Goal: Transaction & Acquisition: Book appointment/travel/reservation

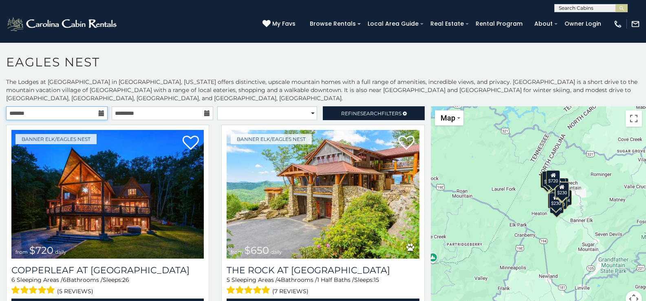
click at [86, 113] on input "text" at bounding box center [57, 113] width 102 height 14
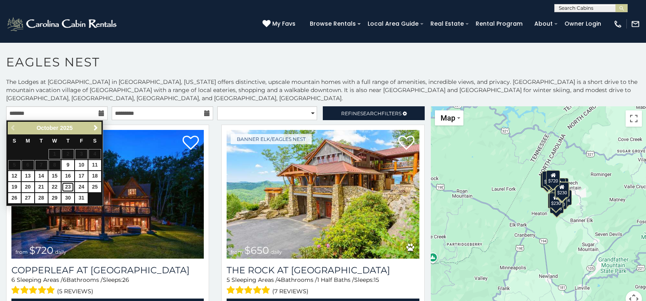
click at [65, 188] on link "23" at bounding box center [68, 187] width 13 height 10
type input "**********"
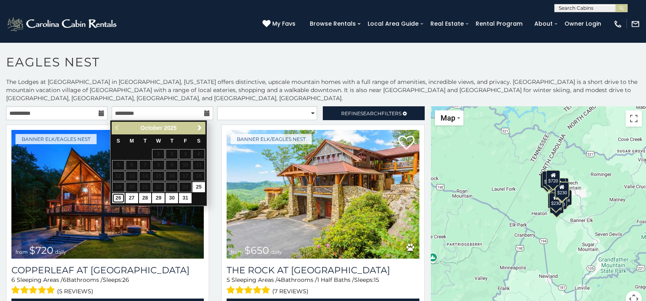
click at [117, 198] on link "26" at bounding box center [118, 198] width 13 height 10
type input "**********"
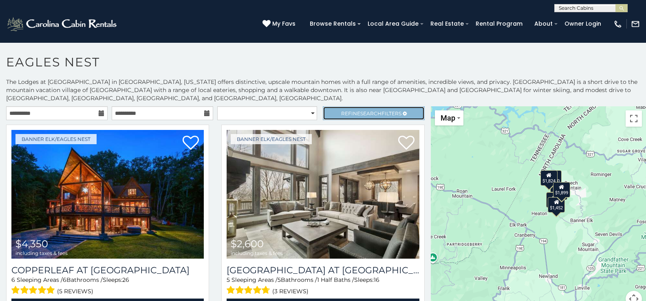
click at [353, 115] on span "Refine Search Filters" at bounding box center [371, 113] width 60 height 6
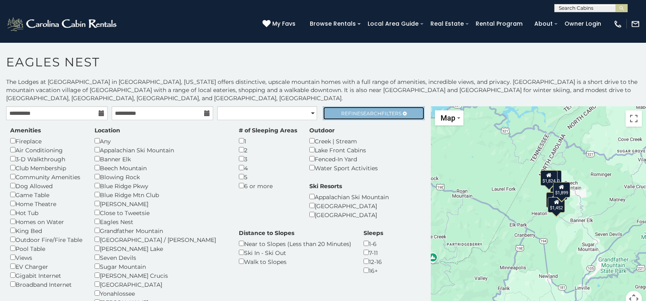
click at [353, 115] on span "Refine Search Filters" at bounding box center [371, 113] width 60 height 6
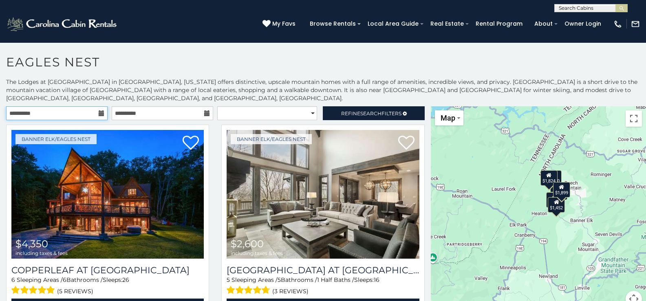
click at [67, 116] on input "**********" at bounding box center [57, 113] width 102 height 14
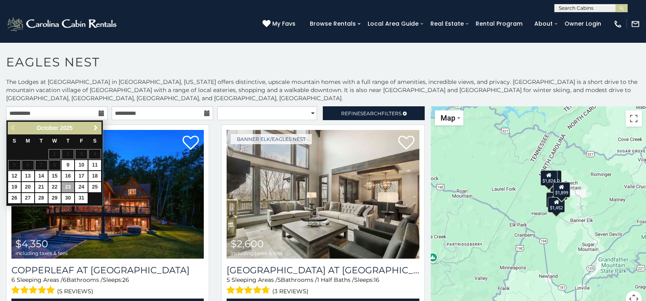
click at [93, 128] on span "Next" at bounding box center [96, 128] width 7 height 7
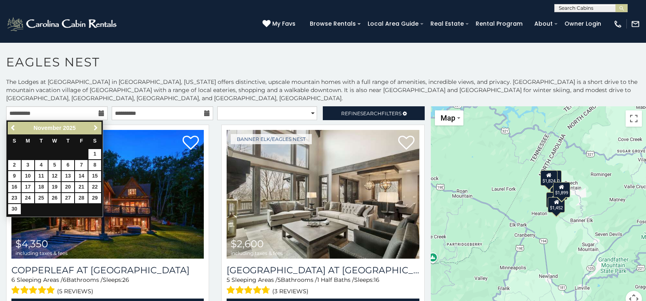
click at [93, 128] on span "Next" at bounding box center [96, 128] width 7 height 7
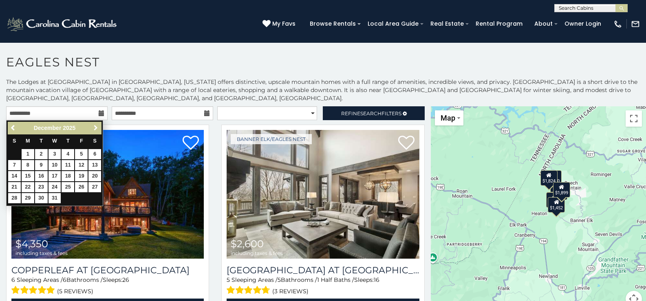
click at [93, 128] on span "Next" at bounding box center [96, 128] width 7 height 7
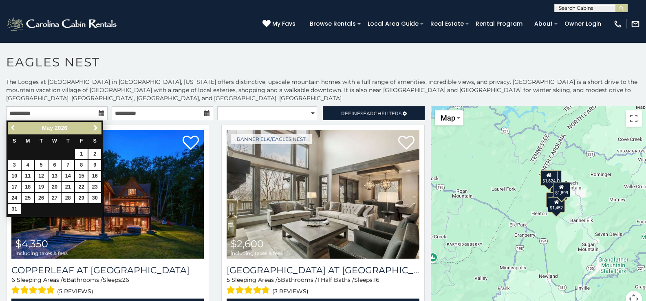
click at [11, 126] on span "Previous" at bounding box center [13, 128] width 7 height 7
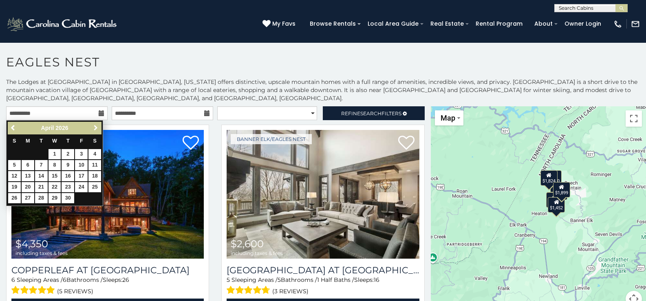
click at [95, 128] on span "Next" at bounding box center [96, 128] width 7 height 7
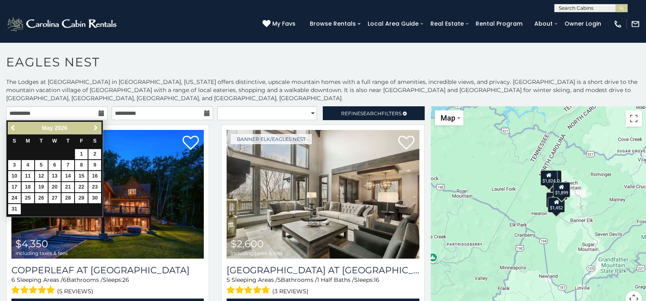
click at [95, 128] on span "Next" at bounding box center [96, 128] width 7 height 7
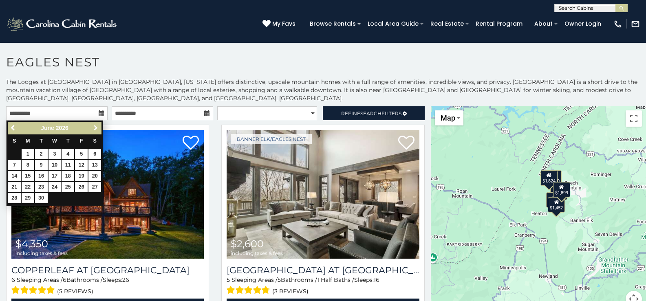
click at [95, 128] on span "Next" at bounding box center [96, 128] width 7 height 7
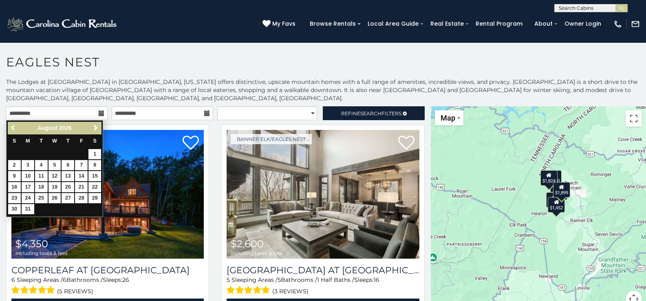
click at [13, 127] on span "Previous" at bounding box center [13, 128] width 7 height 7
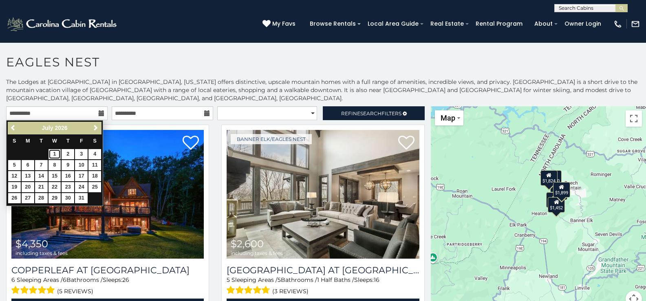
click at [53, 153] on link "1" at bounding box center [55, 154] width 13 height 10
type input "**********"
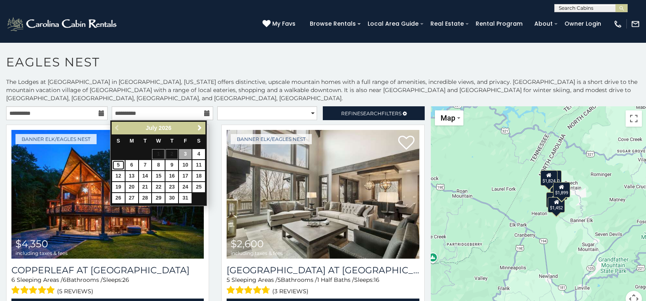
click at [120, 166] on link "5" at bounding box center [118, 165] width 13 height 10
type input "**********"
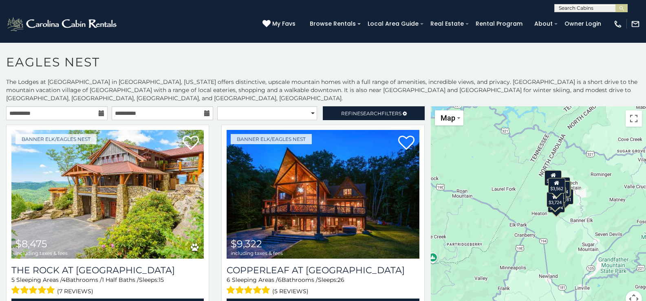
click at [99, 114] on icon at bounding box center [102, 113] width 6 height 6
click at [89, 113] on input "**********" at bounding box center [57, 113] width 102 height 14
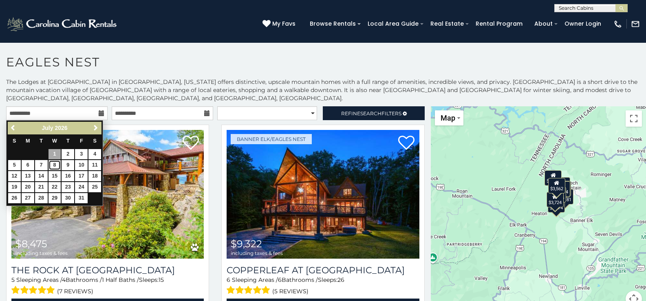
click at [54, 163] on link "8" at bounding box center [55, 165] width 13 height 10
type input "**********"
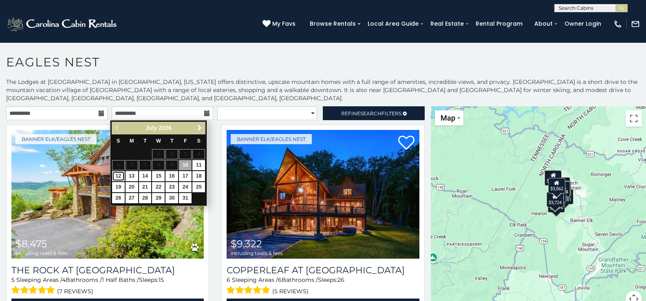
click at [118, 175] on link "12" at bounding box center [118, 176] width 13 height 10
type input "**********"
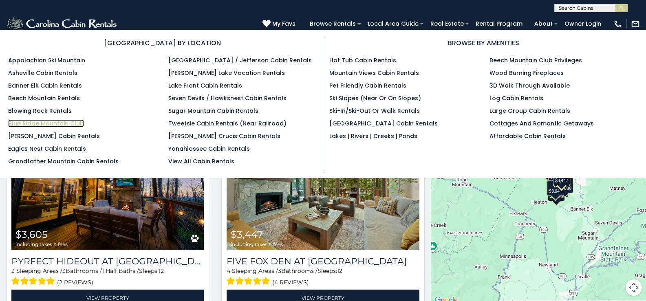
click at [66, 121] on link "Blue Ridge Mountain Club" at bounding box center [46, 123] width 76 height 8
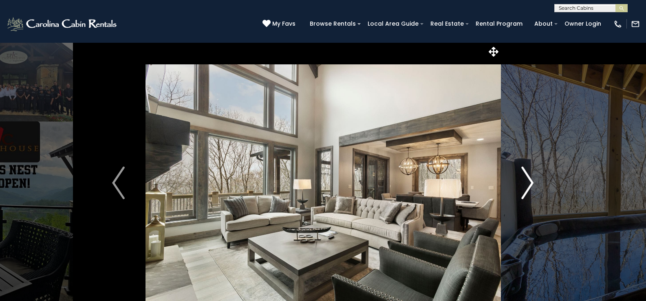
click at [530, 181] on img "Next" at bounding box center [527, 183] width 12 height 33
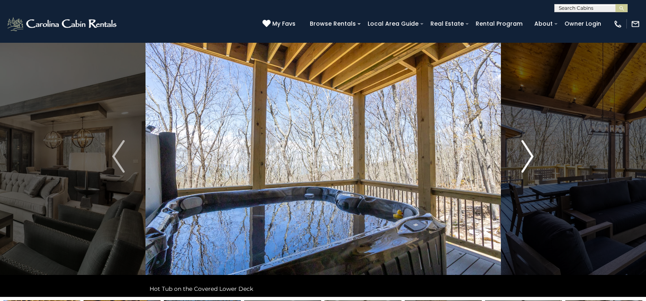
scroll to position [41, 0]
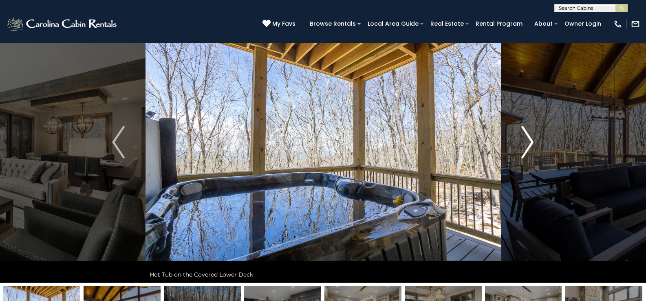
click at [528, 144] on img "Next" at bounding box center [527, 142] width 12 height 33
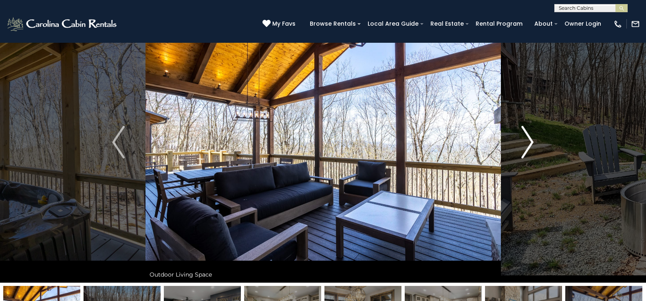
click at [528, 144] on img "Next" at bounding box center [527, 142] width 12 height 33
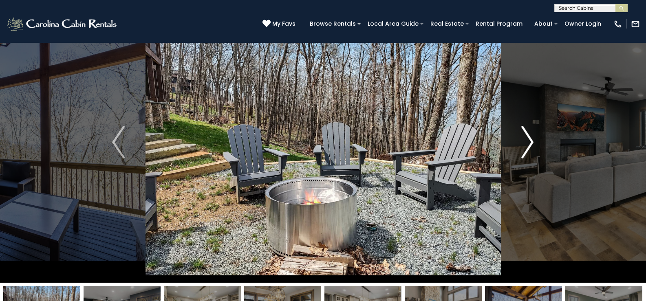
click at [528, 144] on img "Next" at bounding box center [527, 142] width 12 height 33
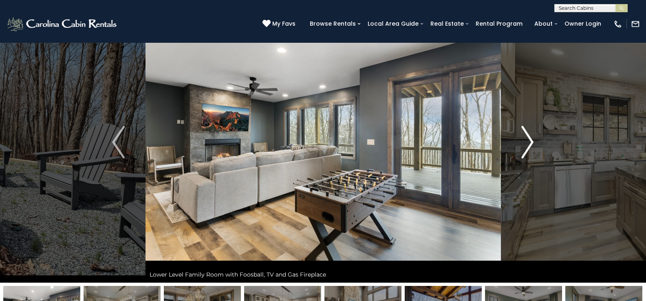
click at [528, 144] on img "Next" at bounding box center [527, 142] width 12 height 33
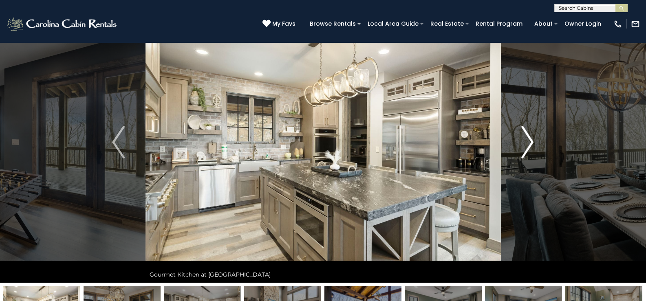
click at [528, 144] on img "Next" at bounding box center [527, 142] width 12 height 33
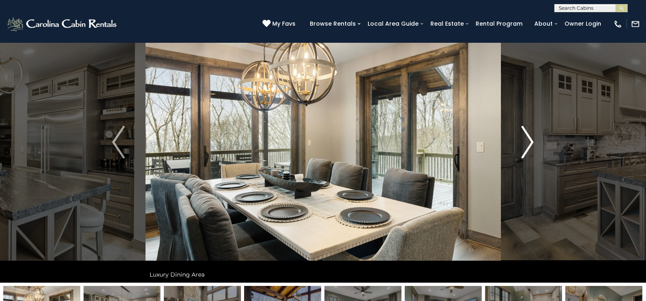
click at [528, 144] on img "Next" at bounding box center [527, 142] width 12 height 33
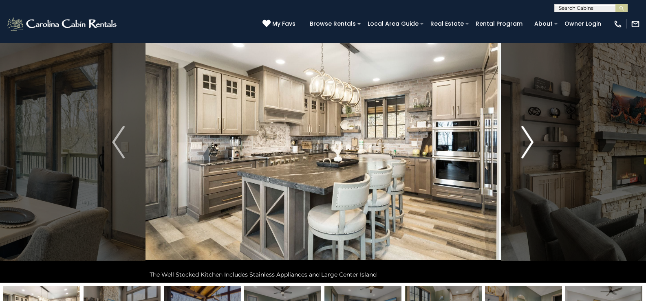
click at [528, 144] on img "Next" at bounding box center [527, 142] width 12 height 33
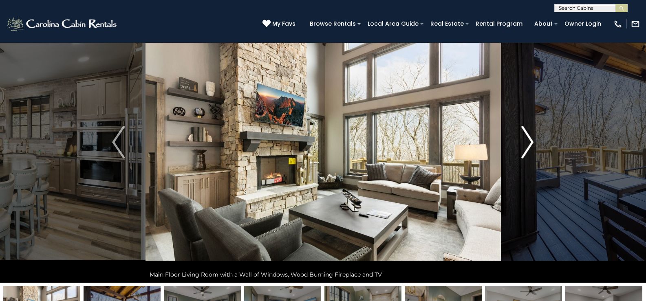
click at [528, 144] on img "Next" at bounding box center [527, 142] width 12 height 33
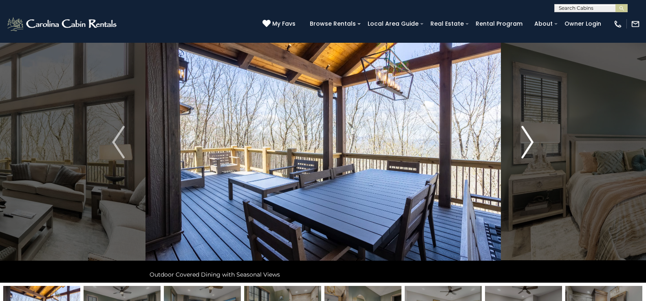
click at [528, 144] on img "Next" at bounding box center [527, 142] width 12 height 33
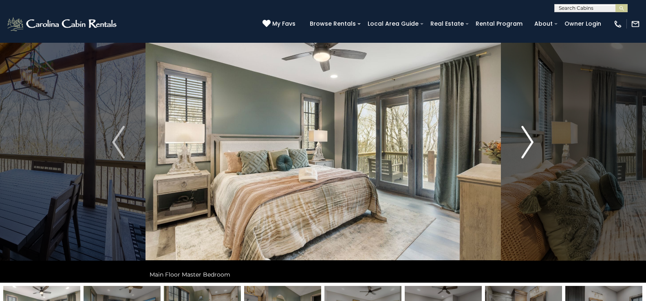
click at [528, 144] on img "Next" at bounding box center [527, 142] width 12 height 33
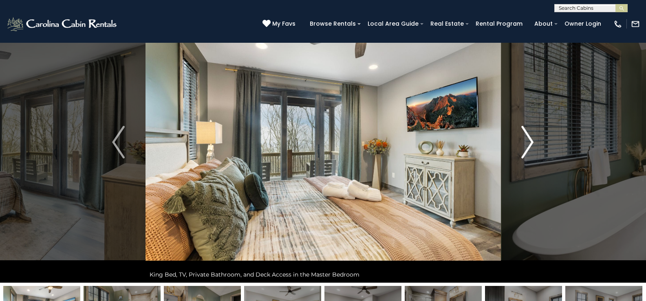
click at [528, 144] on img "Next" at bounding box center [527, 142] width 12 height 33
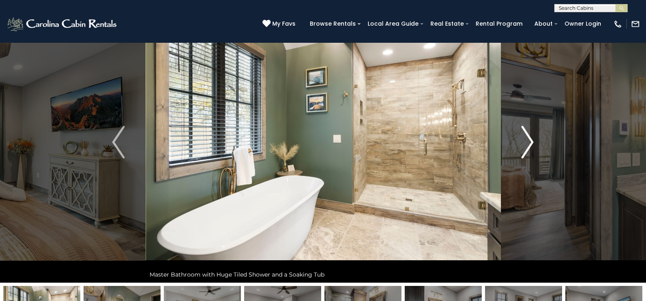
click at [528, 144] on img "Next" at bounding box center [527, 142] width 12 height 33
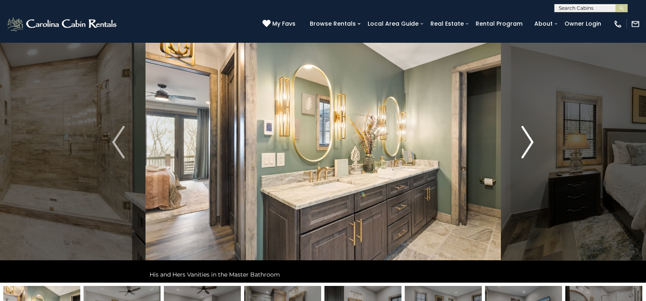
click at [528, 144] on img "Next" at bounding box center [527, 142] width 12 height 33
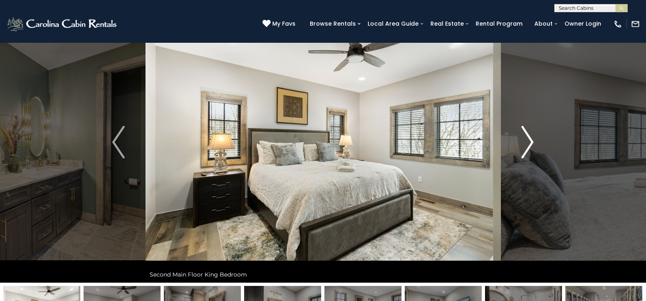
click at [528, 144] on img "Next" at bounding box center [527, 142] width 12 height 33
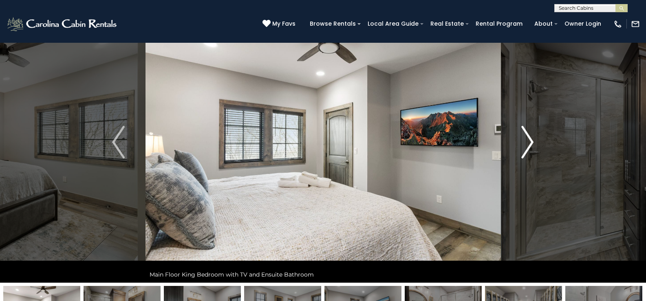
click at [528, 144] on img "Next" at bounding box center [527, 142] width 12 height 33
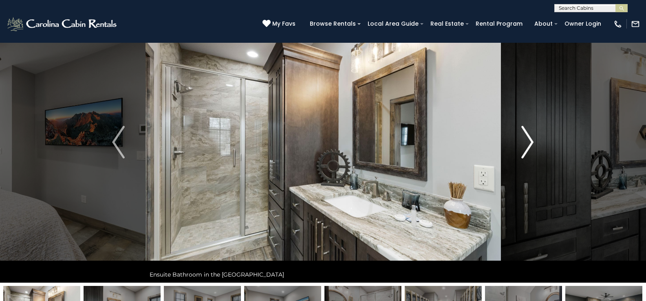
click at [528, 144] on img "Next" at bounding box center [527, 142] width 12 height 33
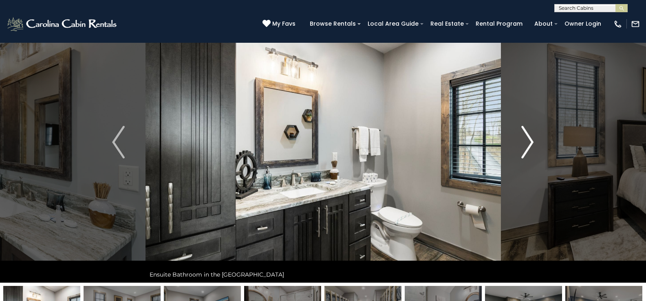
click at [528, 144] on img "Next" at bounding box center [527, 142] width 12 height 33
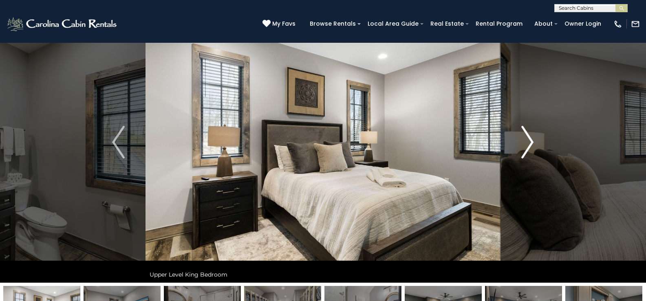
click at [528, 144] on img "Next" at bounding box center [527, 142] width 12 height 33
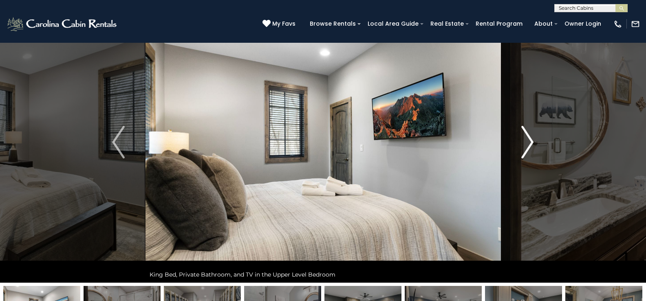
click at [528, 144] on img "Next" at bounding box center [527, 142] width 12 height 33
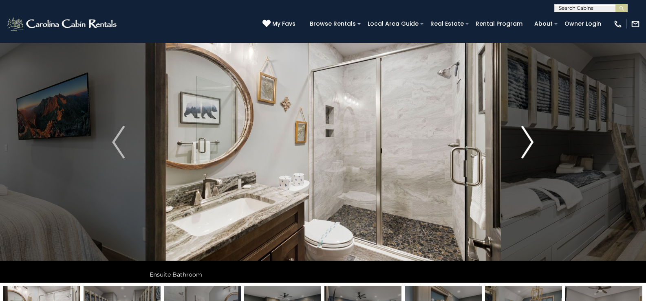
click at [528, 144] on img "Next" at bounding box center [527, 142] width 12 height 33
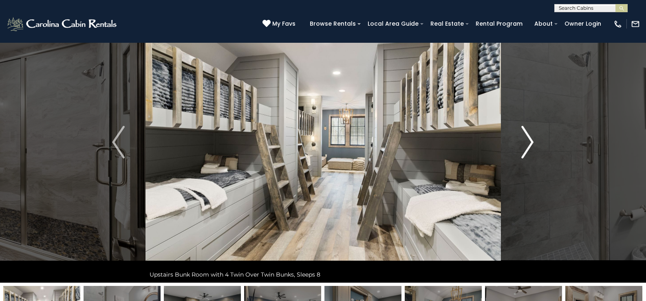
click at [528, 144] on img "Next" at bounding box center [527, 142] width 12 height 33
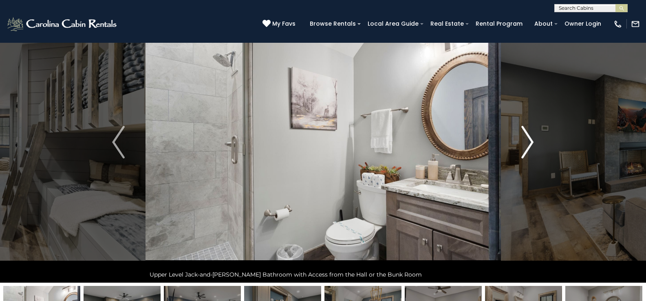
click at [528, 144] on img "Next" at bounding box center [527, 142] width 12 height 33
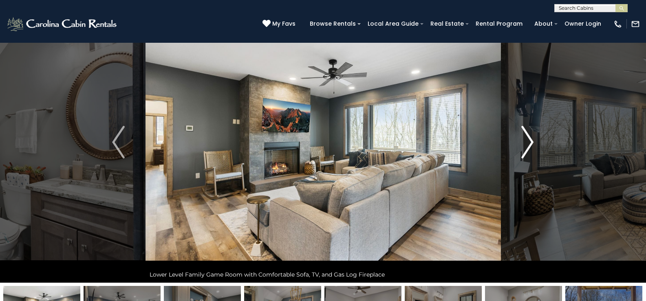
click at [528, 144] on img "Next" at bounding box center [527, 142] width 12 height 33
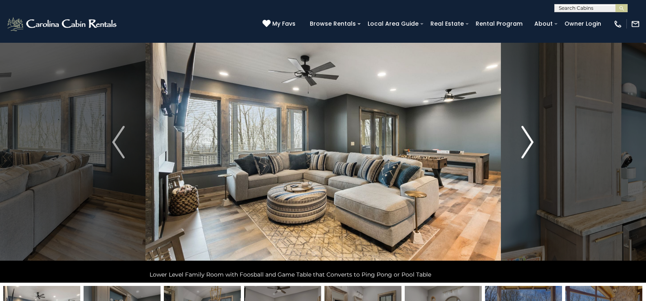
click at [528, 144] on img "Next" at bounding box center [527, 142] width 12 height 33
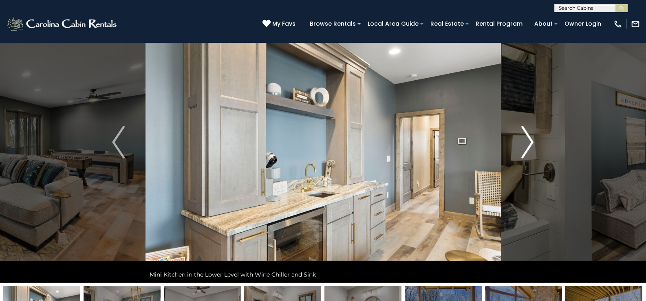
click at [528, 144] on img "Next" at bounding box center [527, 142] width 12 height 33
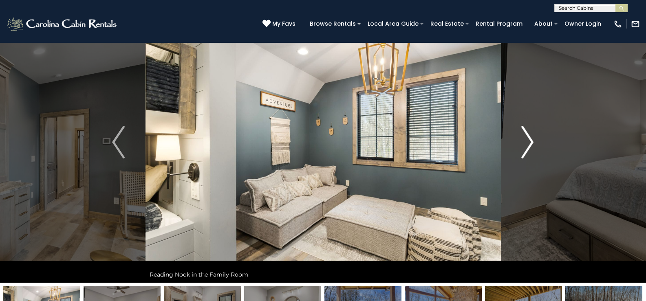
click at [528, 144] on img "Next" at bounding box center [527, 142] width 12 height 33
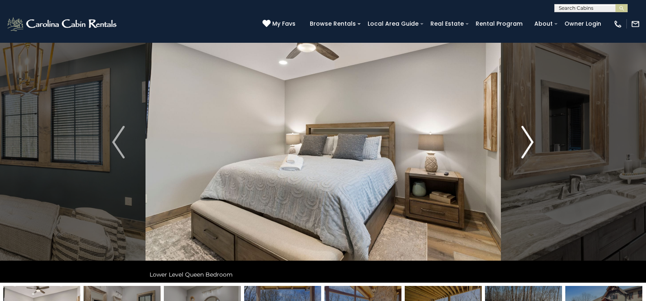
click at [528, 144] on img "Next" at bounding box center [527, 142] width 12 height 33
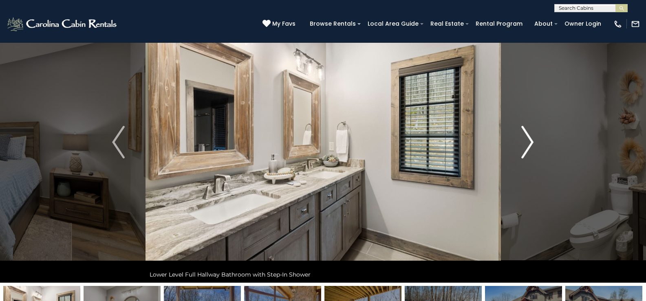
click at [528, 144] on img "Next" at bounding box center [527, 142] width 12 height 33
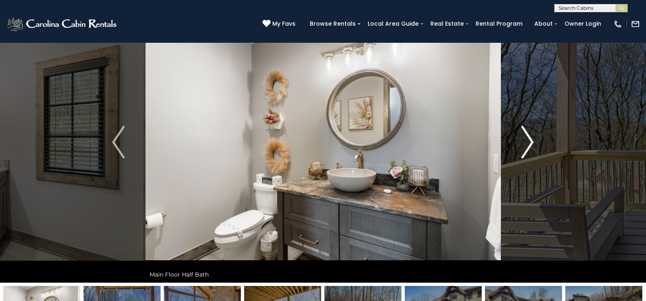
click at [528, 144] on img "Next" at bounding box center [527, 142] width 12 height 33
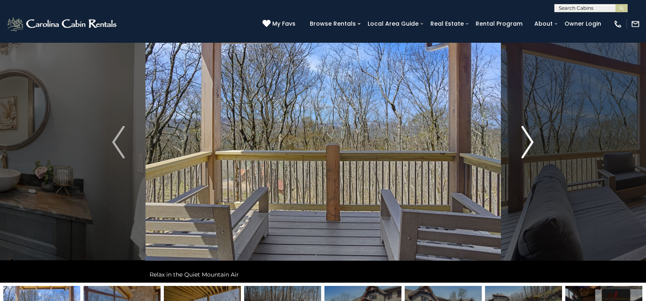
click at [528, 144] on img "Next" at bounding box center [527, 142] width 12 height 33
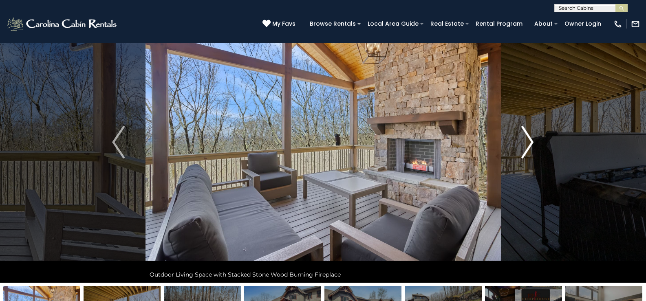
click at [528, 144] on img "Next" at bounding box center [527, 142] width 12 height 33
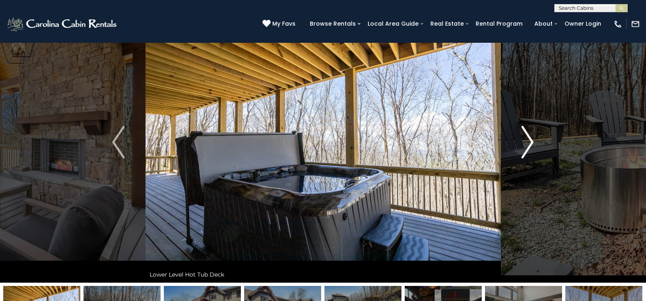
click at [528, 144] on img "Next" at bounding box center [527, 142] width 12 height 33
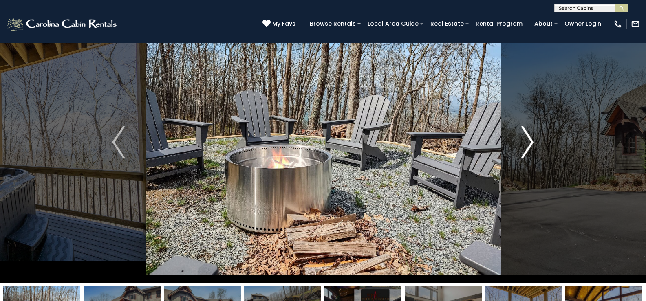
click at [528, 144] on img "Next" at bounding box center [527, 142] width 12 height 33
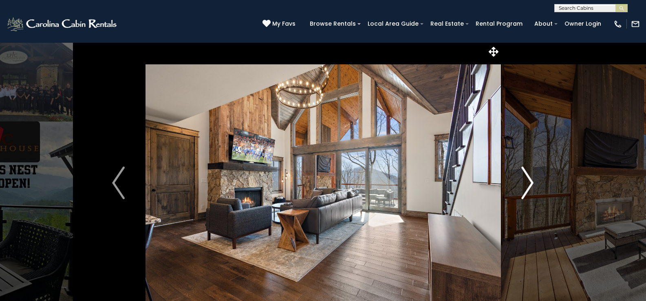
click at [530, 183] on img "Next" at bounding box center [527, 183] width 12 height 33
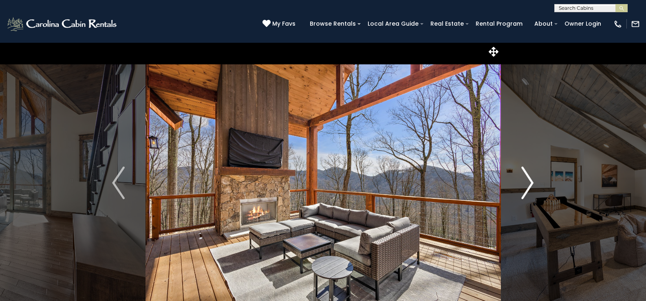
click at [530, 183] on img "Next" at bounding box center [527, 183] width 12 height 33
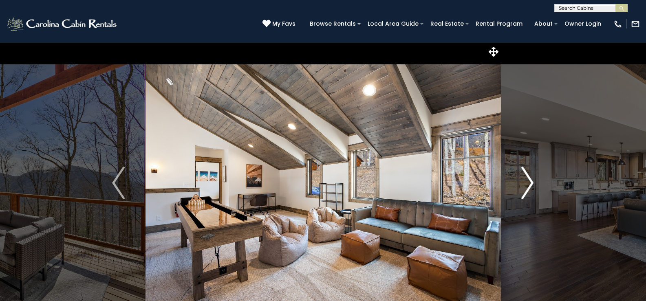
click at [530, 183] on img "Next" at bounding box center [527, 183] width 12 height 33
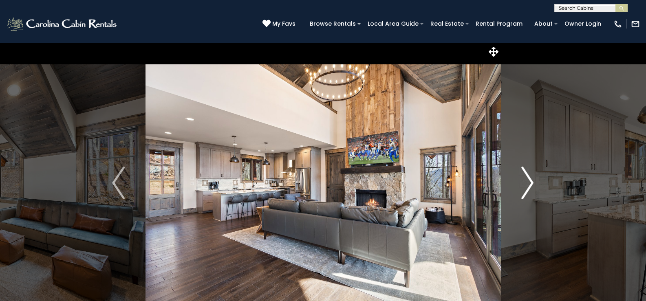
click at [530, 183] on img "Next" at bounding box center [527, 183] width 12 height 33
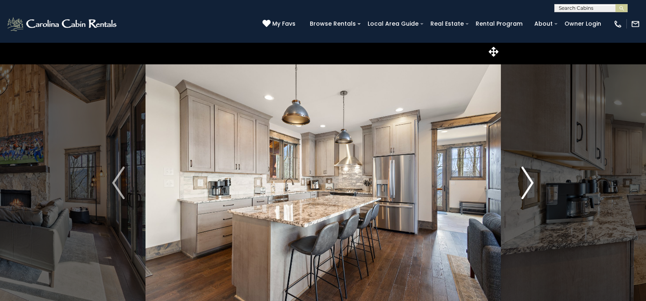
click at [530, 183] on img "Next" at bounding box center [527, 183] width 12 height 33
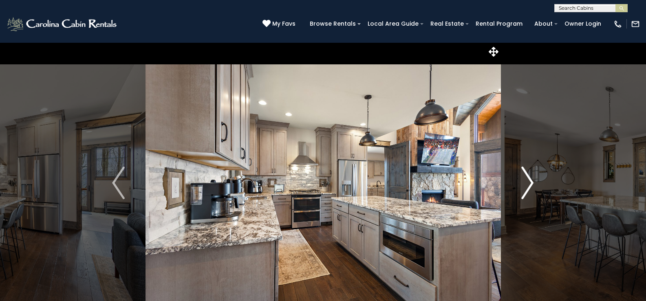
click at [530, 183] on img "Next" at bounding box center [527, 183] width 12 height 33
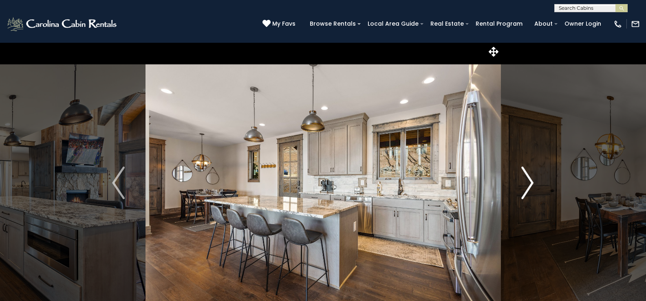
click at [530, 183] on img "Next" at bounding box center [527, 183] width 12 height 33
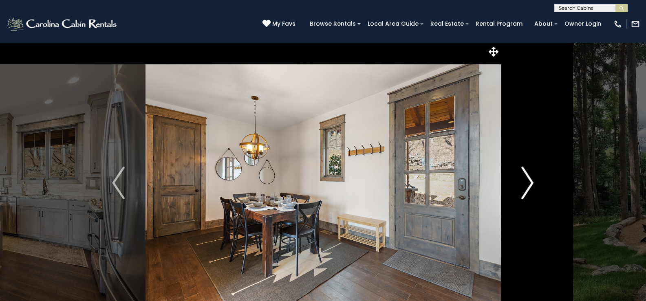
click at [530, 183] on img "Next" at bounding box center [527, 183] width 12 height 33
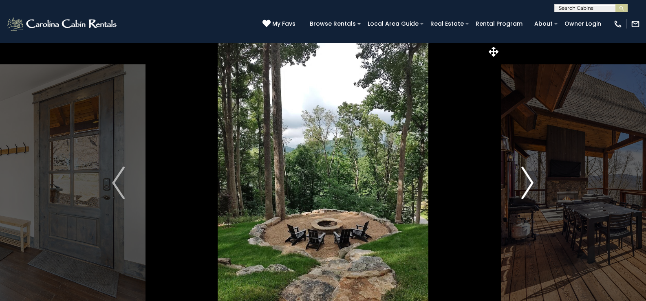
click at [530, 183] on img "Next" at bounding box center [527, 183] width 12 height 33
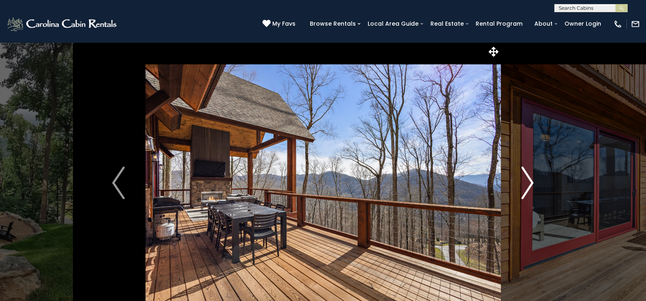
click at [530, 183] on img "Next" at bounding box center [527, 183] width 12 height 33
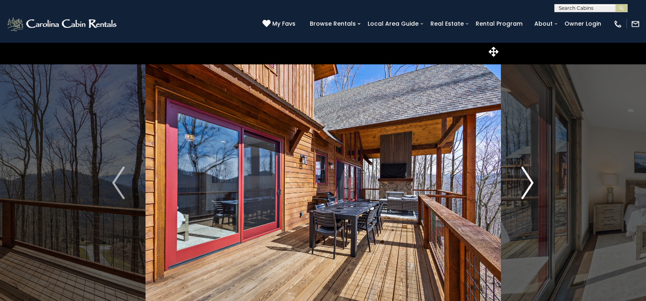
click at [530, 183] on img "Next" at bounding box center [527, 183] width 12 height 33
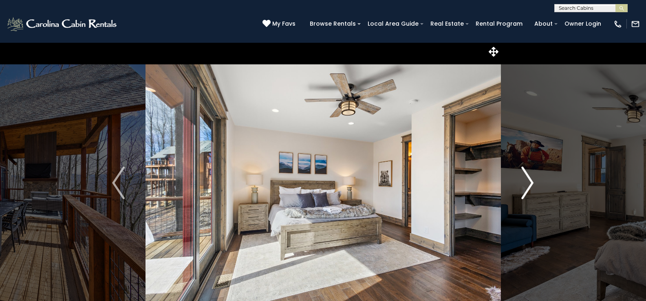
click at [530, 183] on img "Next" at bounding box center [527, 183] width 12 height 33
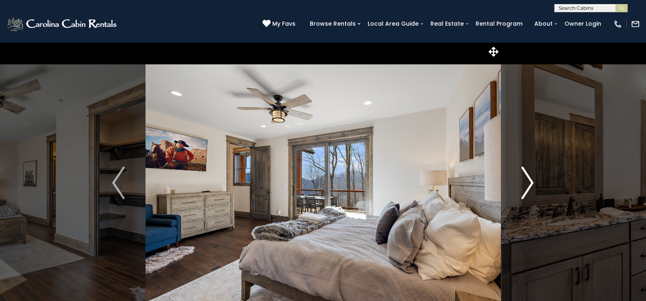
click at [530, 183] on img "Next" at bounding box center [527, 183] width 12 height 33
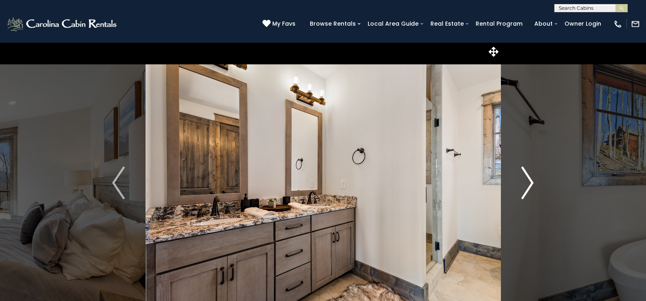
click at [530, 183] on img "Next" at bounding box center [527, 183] width 12 height 33
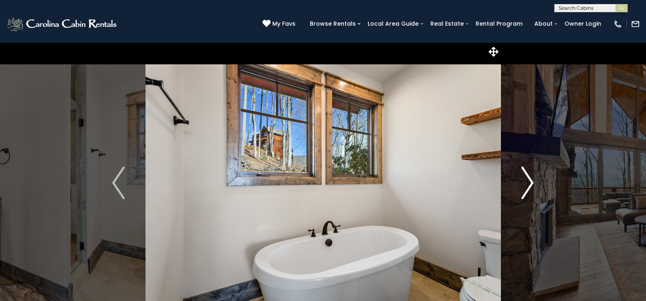
click at [530, 183] on img "Next" at bounding box center [527, 183] width 12 height 33
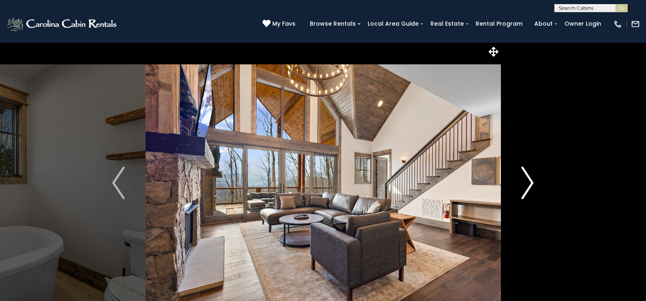
click at [530, 183] on img "Next" at bounding box center [527, 183] width 12 height 33
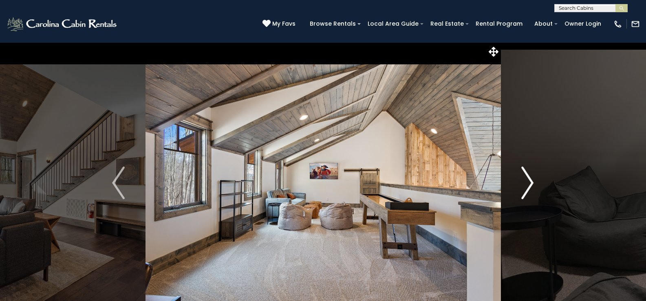
click at [530, 183] on img "Next" at bounding box center [527, 183] width 12 height 33
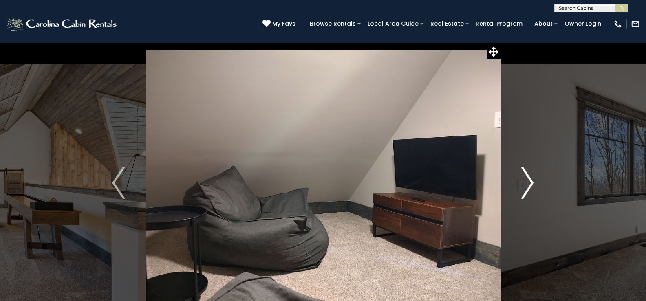
click at [530, 183] on img "Next" at bounding box center [527, 183] width 12 height 33
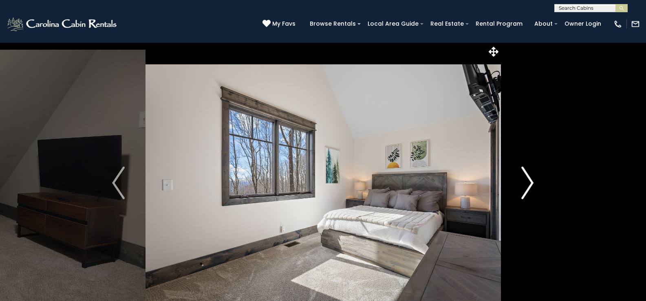
click at [530, 183] on img "Next" at bounding box center [527, 183] width 12 height 33
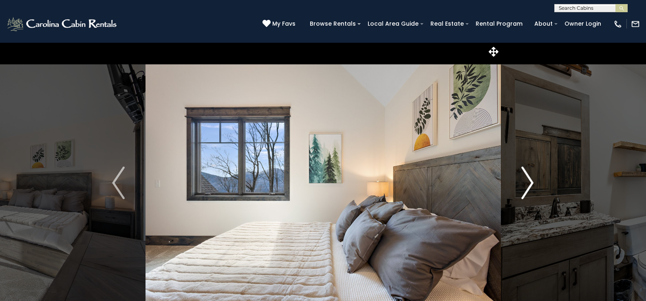
click at [530, 183] on img "Next" at bounding box center [527, 183] width 12 height 33
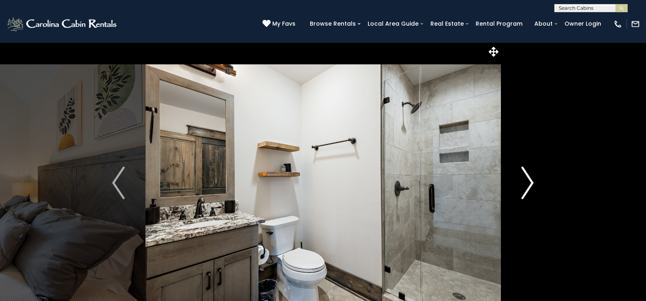
click at [530, 183] on img "Next" at bounding box center [527, 183] width 12 height 33
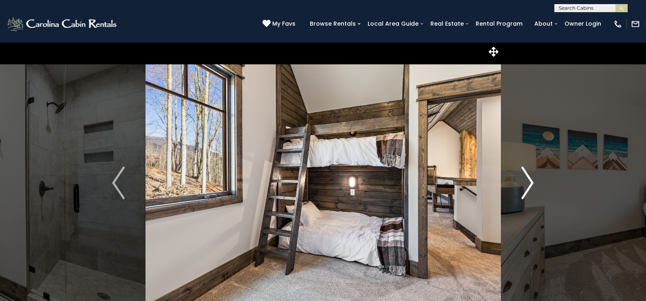
click at [530, 183] on img "Next" at bounding box center [527, 183] width 12 height 33
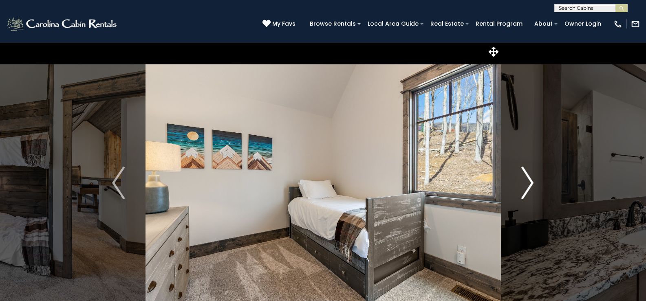
click at [530, 183] on img "Next" at bounding box center [527, 183] width 12 height 33
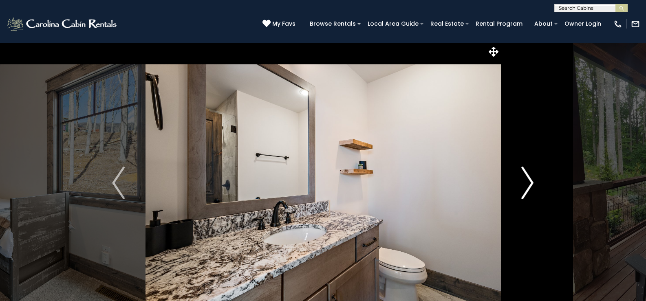
click at [530, 183] on img "Next" at bounding box center [527, 183] width 12 height 33
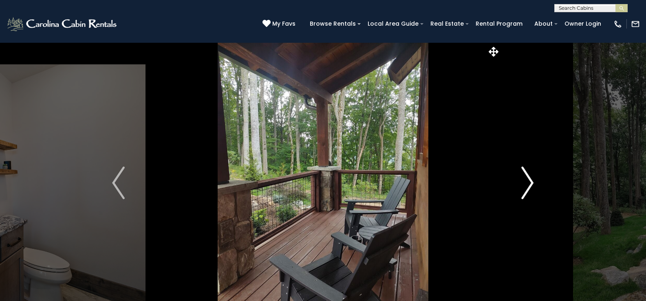
click at [530, 183] on img "Next" at bounding box center [527, 183] width 12 height 33
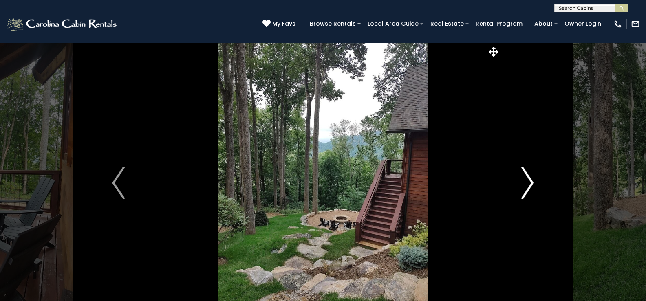
click at [530, 183] on img "Next" at bounding box center [527, 183] width 12 height 33
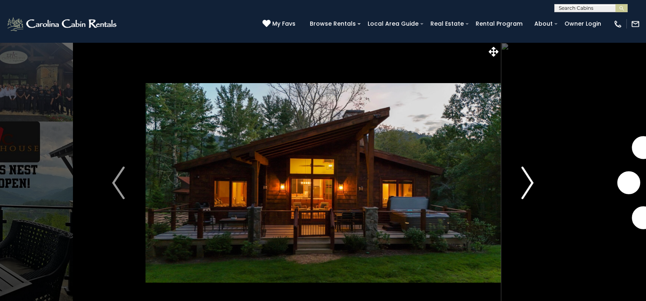
click at [530, 183] on img "Next" at bounding box center [527, 183] width 12 height 33
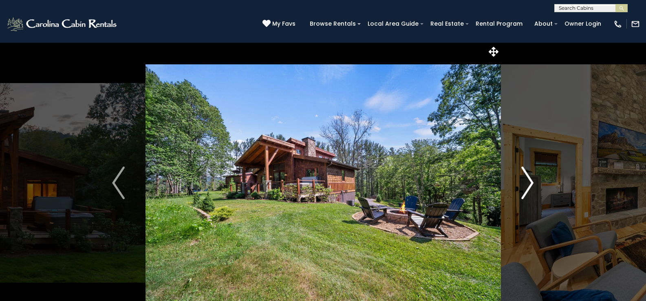
click at [530, 183] on img "Next" at bounding box center [527, 183] width 12 height 33
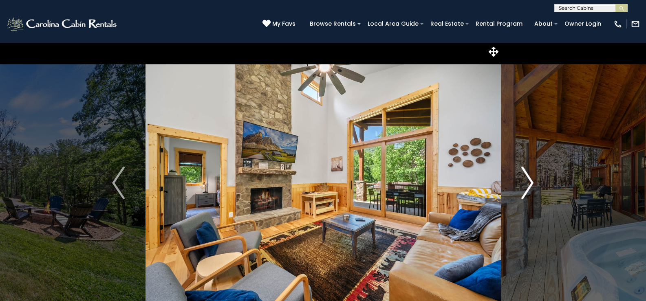
click at [530, 183] on img "Next" at bounding box center [527, 183] width 12 height 33
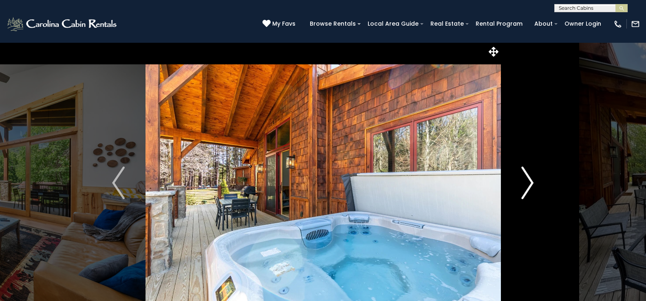
click at [530, 183] on img "Next" at bounding box center [527, 183] width 12 height 33
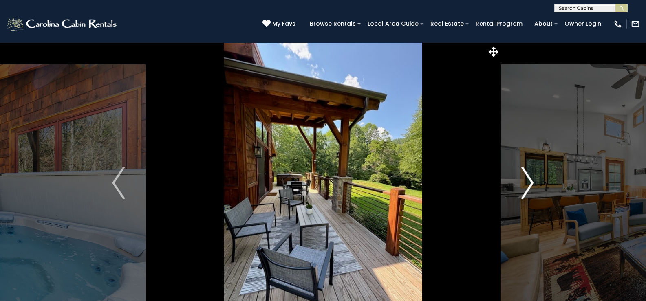
click at [530, 183] on img "Next" at bounding box center [527, 183] width 12 height 33
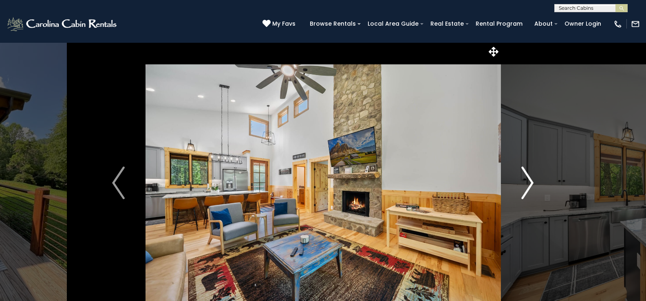
click at [530, 183] on img "Next" at bounding box center [527, 183] width 12 height 33
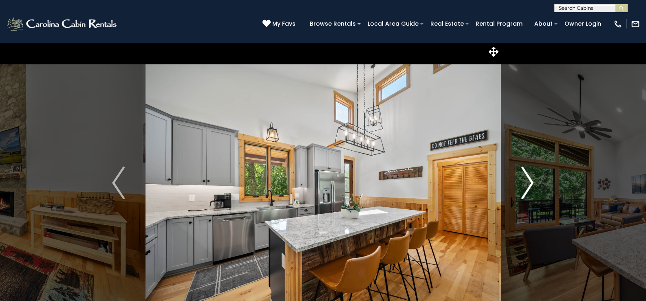
click at [530, 183] on img "Next" at bounding box center [527, 183] width 12 height 33
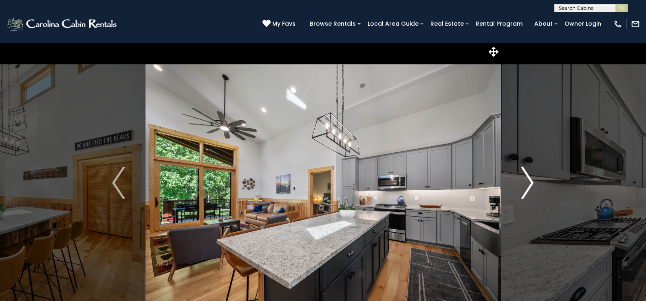
click at [530, 183] on img "Next" at bounding box center [527, 183] width 12 height 33
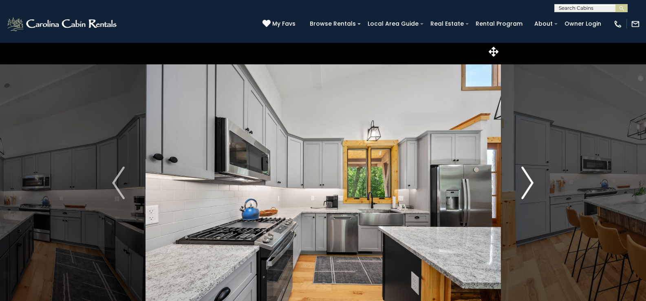
click at [530, 183] on img "Next" at bounding box center [527, 183] width 12 height 33
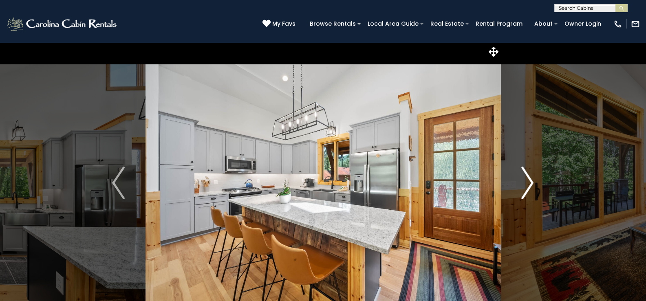
click at [530, 183] on img "Next" at bounding box center [527, 183] width 12 height 33
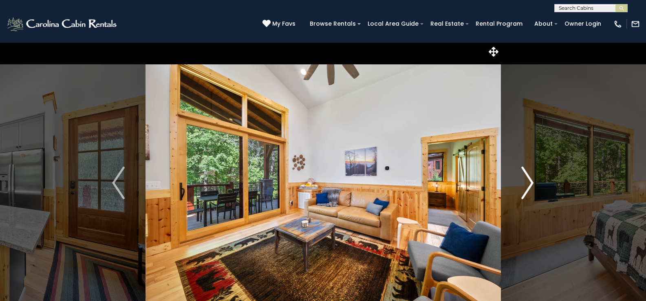
click at [530, 183] on img "Next" at bounding box center [527, 183] width 12 height 33
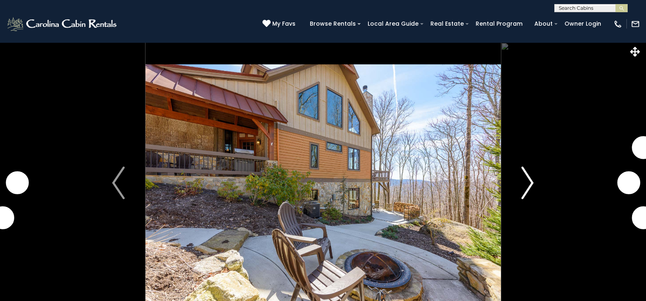
click at [524, 185] on img "Next" at bounding box center [527, 183] width 12 height 33
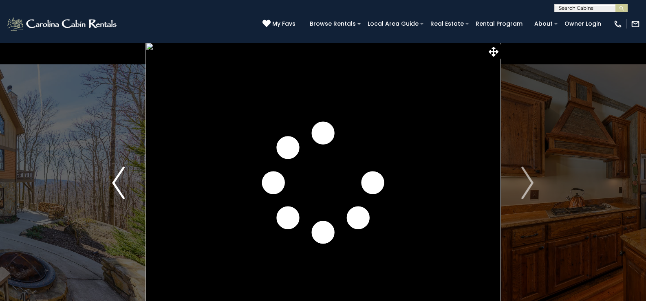
click at [124, 183] on img "Previous" at bounding box center [118, 183] width 12 height 33
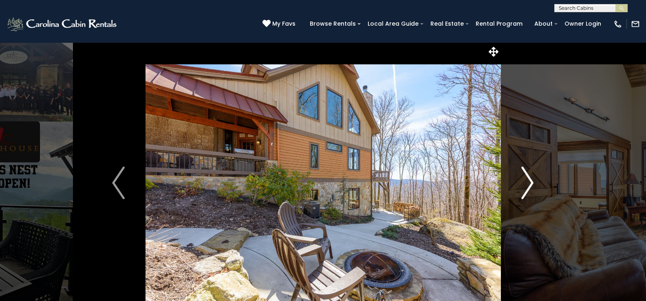
click at [530, 185] on img "Next" at bounding box center [527, 183] width 12 height 33
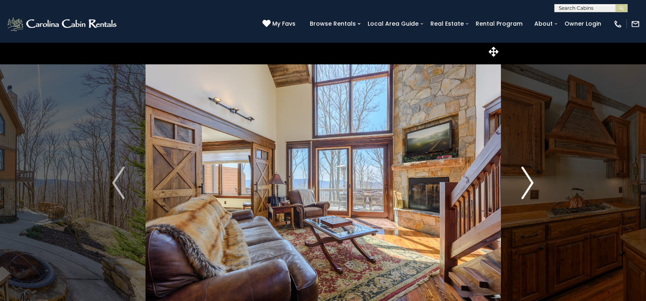
click at [530, 185] on img "Next" at bounding box center [527, 183] width 12 height 33
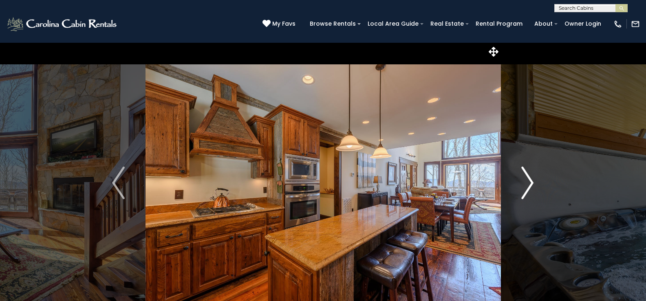
click at [530, 185] on img "Next" at bounding box center [527, 183] width 12 height 33
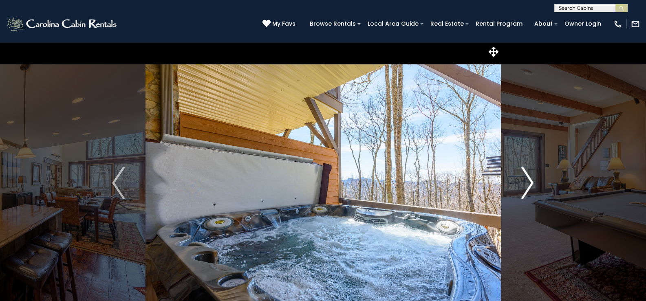
click at [530, 185] on img "Next" at bounding box center [527, 183] width 12 height 33
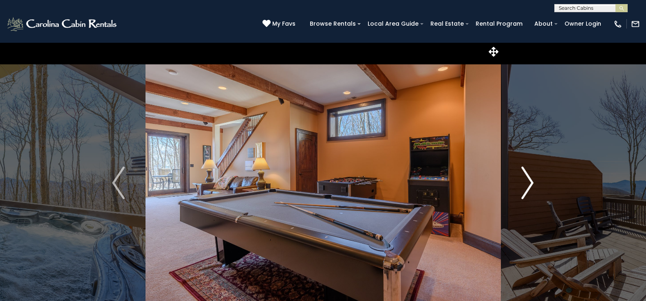
click at [530, 185] on img "Next" at bounding box center [527, 183] width 12 height 33
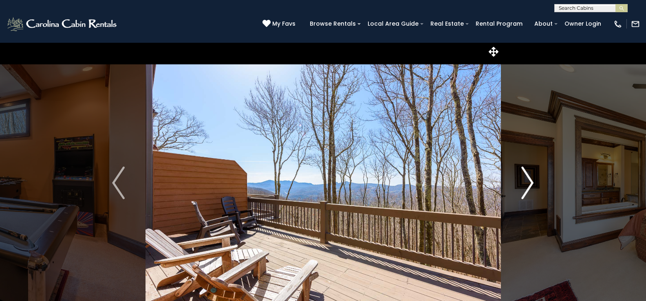
click at [530, 185] on img "Next" at bounding box center [527, 183] width 12 height 33
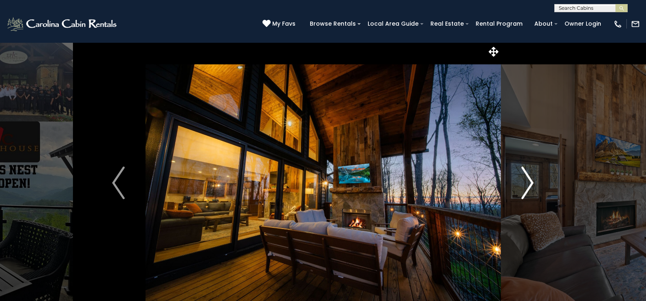
click at [529, 183] on img "Next" at bounding box center [527, 183] width 12 height 33
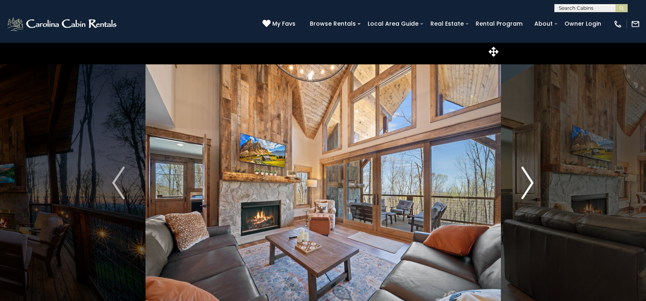
click at [529, 183] on img "Next" at bounding box center [527, 183] width 12 height 33
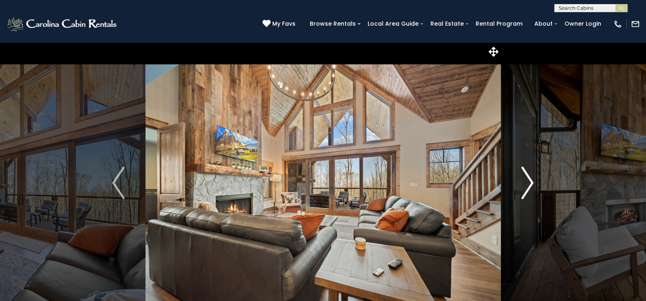
click at [529, 183] on img "Next" at bounding box center [527, 183] width 12 height 33
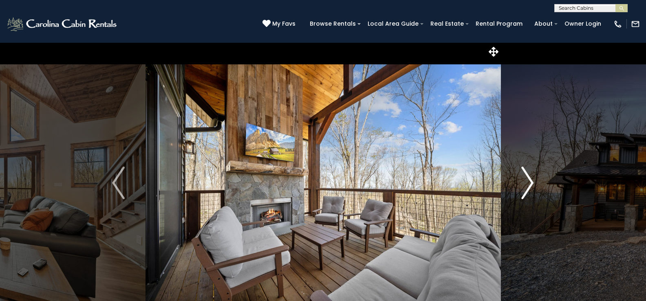
click at [529, 183] on img "Next" at bounding box center [527, 183] width 12 height 33
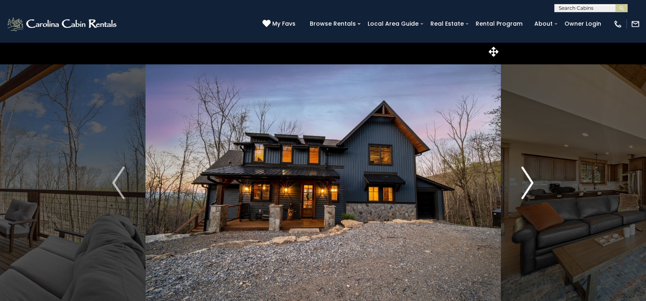
click at [529, 183] on img "Next" at bounding box center [527, 183] width 12 height 33
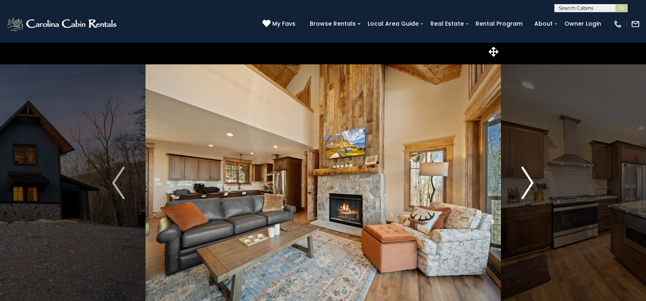
click at [529, 183] on img "Next" at bounding box center [527, 183] width 12 height 33
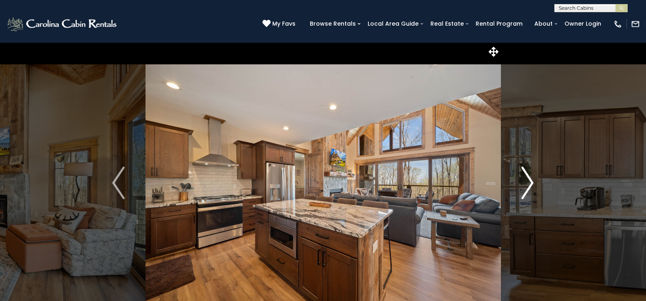
click at [529, 183] on img "Next" at bounding box center [527, 183] width 12 height 33
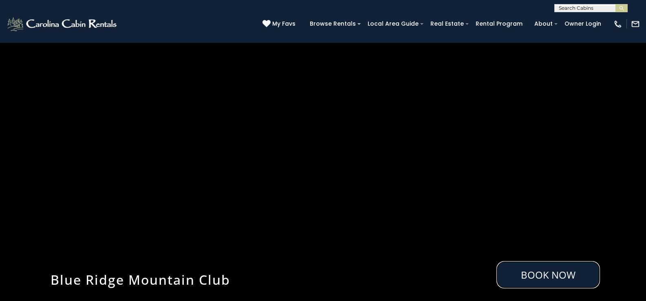
click at [543, 279] on link "Book Now" at bounding box center [549, 274] width 104 height 27
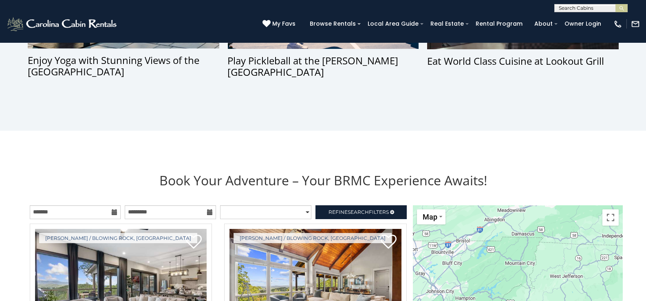
scroll to position [819, 0]
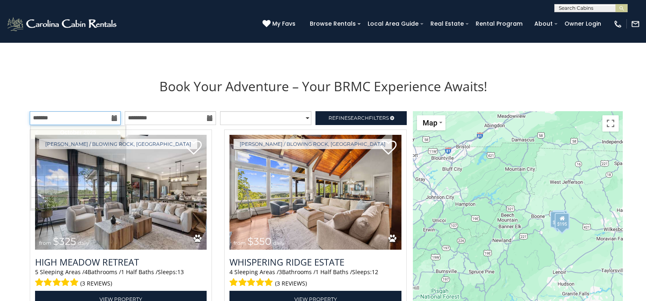
click at [113, 121] on input "text" at bounding box center [75, 118] width 91 height 14
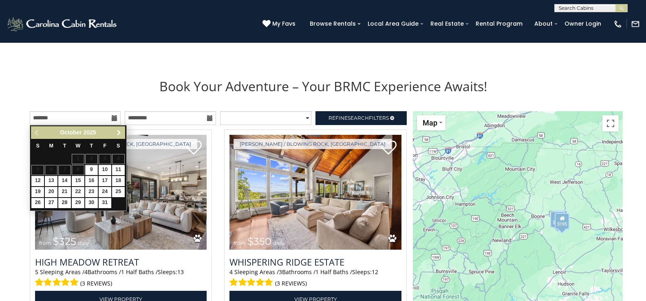
click at [119, 133] on span "Next" at bounding box center [119, 133] width 7 height 7
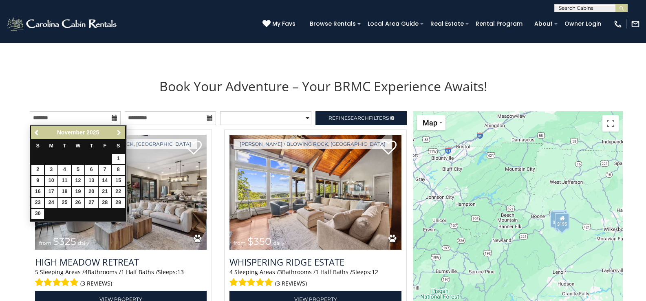
click at [119, 133] on span "Next" at bounding box center [119, 133] width 7 height 7
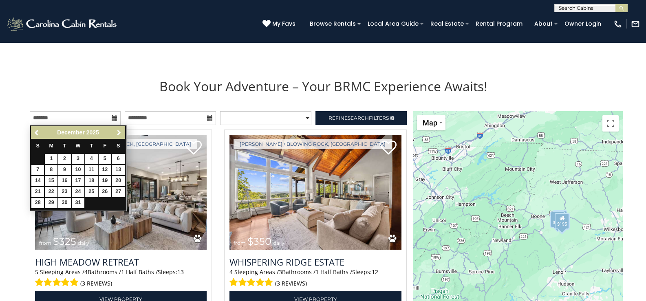
click at [119, 133] on span "Next" at bounding box center [119, 133] width 7 height 7
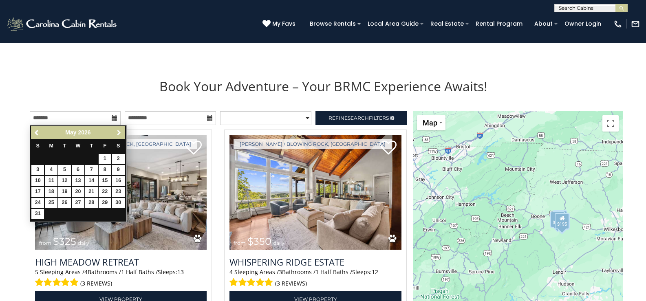
click at [119, 133] on span "Next" at bounding box center [119, 133] width 7 height 7
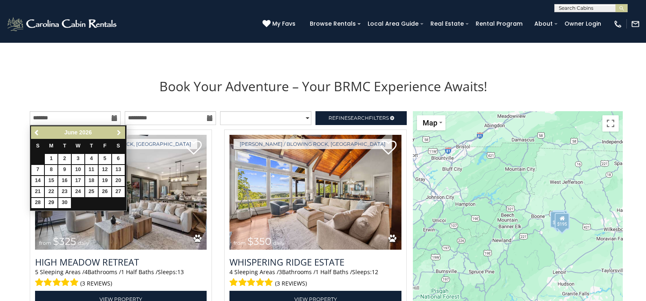
click at [117, 134] on span "Next" at bounding box center [119, 133] width 7 height 7
click at [78, 168] on link "8" at bounding box center [78, 170] width 13 height 10
type input "**********"
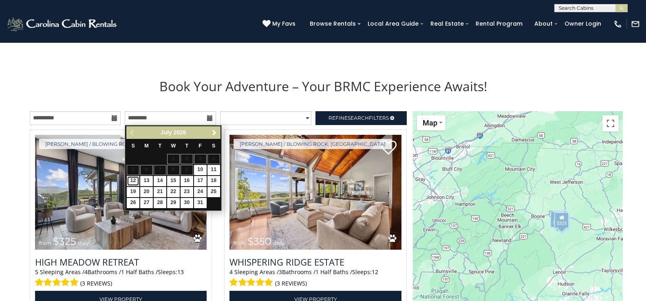
click at [135, 180] on link "12" at bounding box center [133, 181] width 13 height 10
type input "**********"
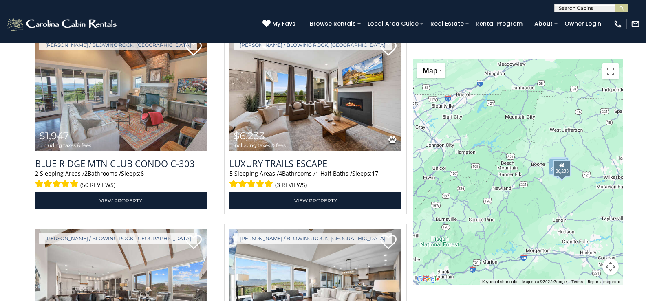
scroll to position [1265, 0]
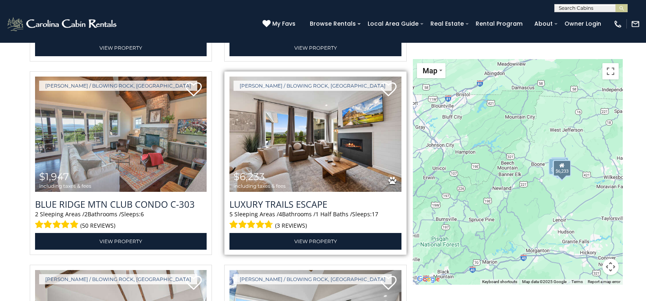
click at [304, 155] on img at bounding box center [316, 134] width 172 height 115
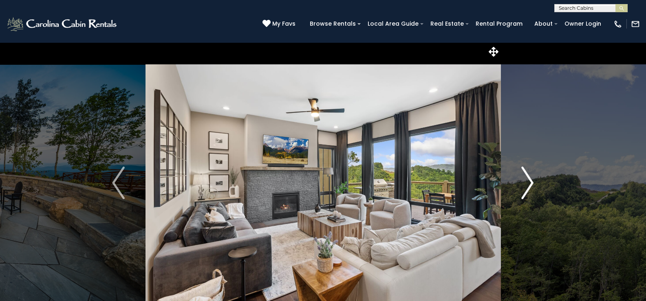
click at [532, 185] on img "Next" at bounding box center [527, 183] width 12 height 33
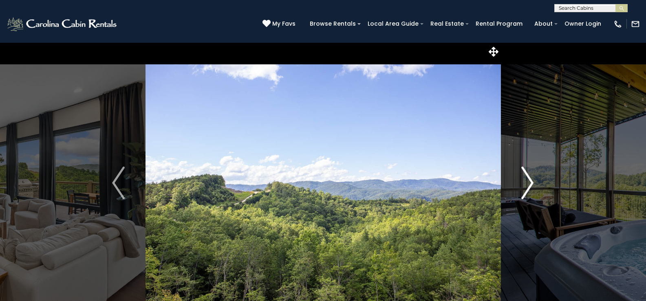
click at [532, 185] on img "Next" at bounding box center [527, 183] width 12 height 33
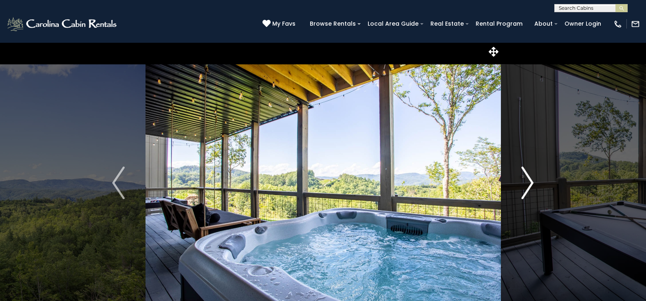
click at [532, 185] on img "Next" at bounding box center [527, 183] width 12 height 33
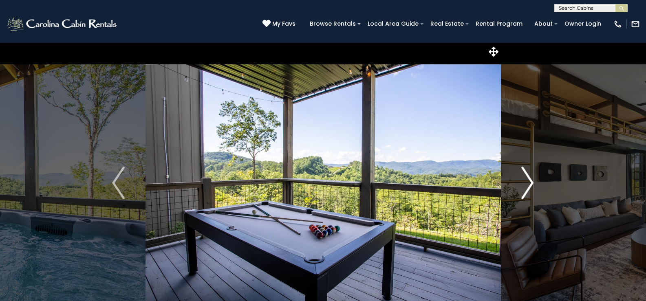
click at [532, 185] on img "Next" at bounding box center [527, 183] width 12 height 33
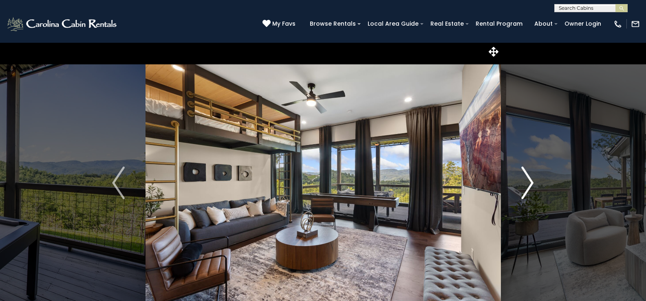
click at [532, 185] on img "Next" at bounding box center [527, 183] width 12 height 33
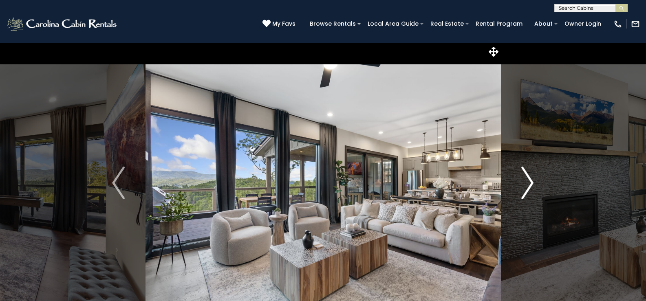
click at [532, 185] on img "Next" at bounding box center [527, 183] width 12 height 33
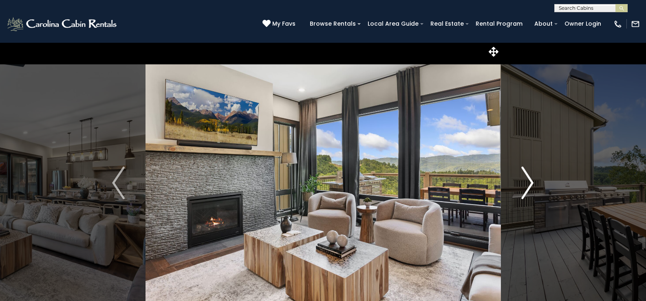
click at [532, 185] on img "Next" at bounding box center [527, 183] width 12 height 33
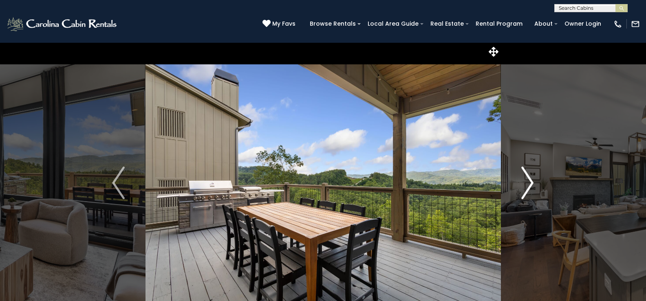
click at [532, 185] on img "Next" at bounding box center [527, 183] width 12 height 33
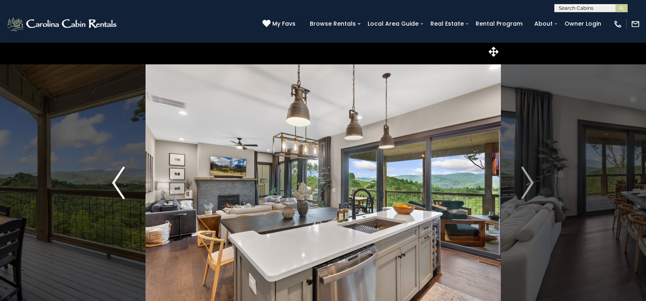
click at [119, 178] on img "Previous" at bounding box center [118, 183] width 12 height 33
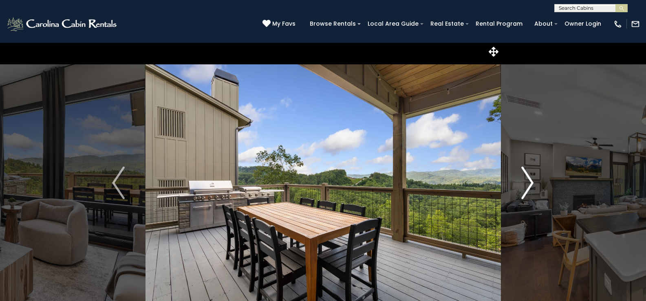
click at [529, 181] on img "Next" at bounding box center [527, 183] width 12 height 33
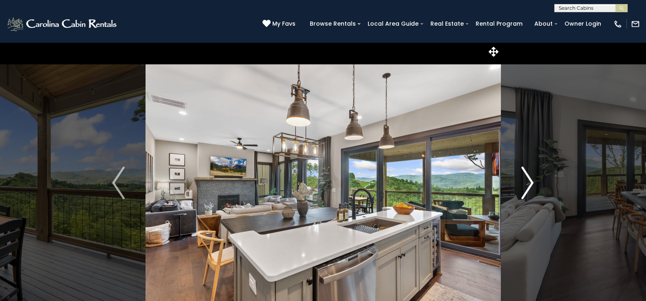
click at [529, 181] on img "Next" at bounding box center [527, 183] width 12 height 33
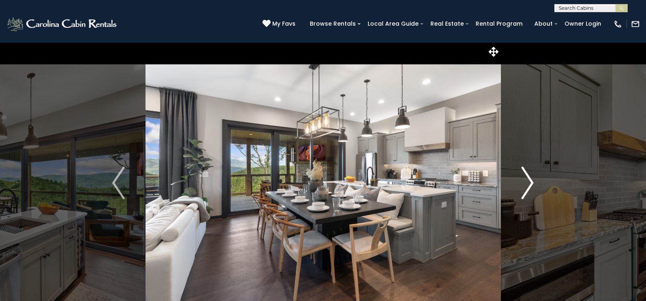
click at [529, 181] on img "Next" at bounding box center [527, 183] width 12 height 33
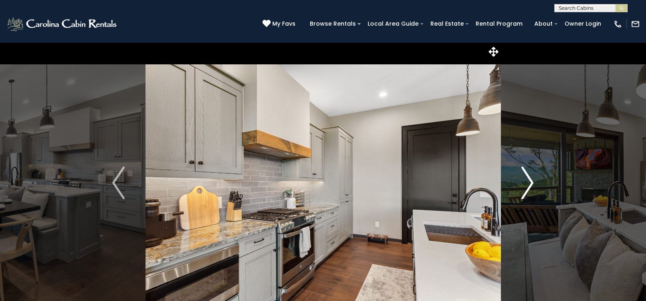
click at [529, 181] on img "Next" at bounding box center [527, 183] width 12 height 33
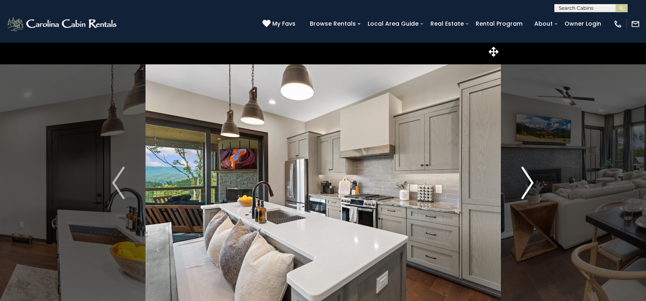
click at [529, 181] on img "Next" at bounding box center [527, 183] width 12 height 33
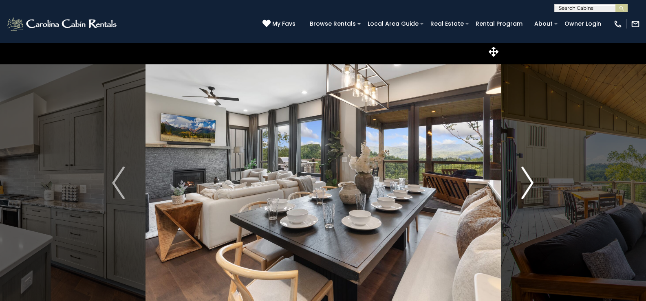
click at [529, 181] on img "Next" at bounding box center [527, 183] width 12 height 33
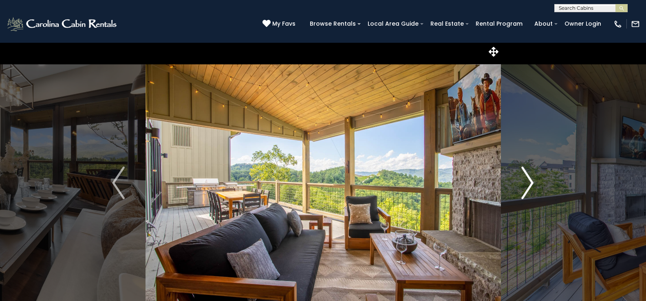
click at [529, 181] on img "Next" at bounding box center [527, 183] width 12 height 33
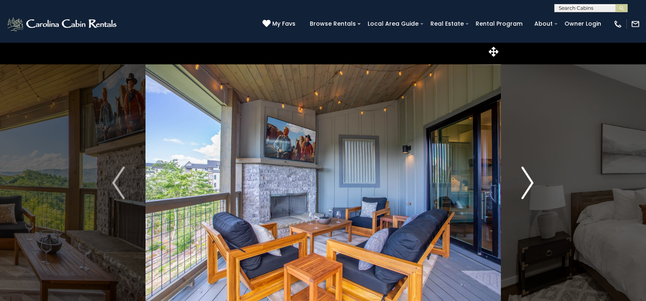
click at [529, 181] on img "Next" at bounding box center [527, 183] width 12 height 33
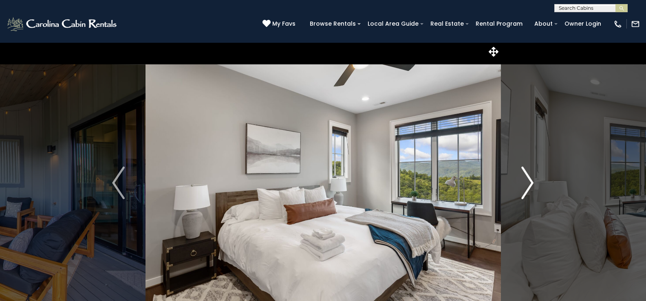
click at [529, 181] on img "Next" at bounding box center [527, 183] width 12 height 33
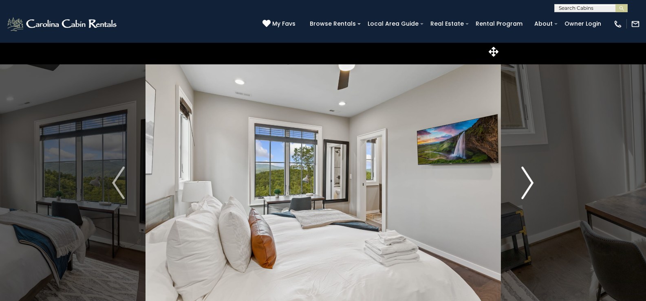
click at [529, 181] on img "Next" at bounding box center [527, 183] width 12 height 33
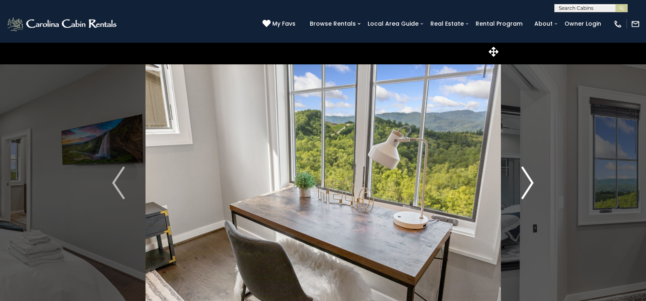
click at [529, 181] on img "Next" at bounding box center [527, 183] width 12 height 33
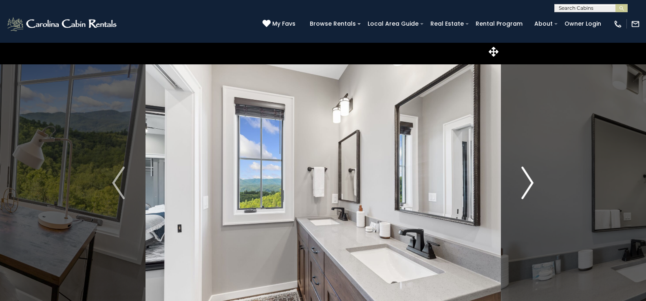
click at [529, 181] on img "Next" at bounding box center [527, 183] width 12 height 33
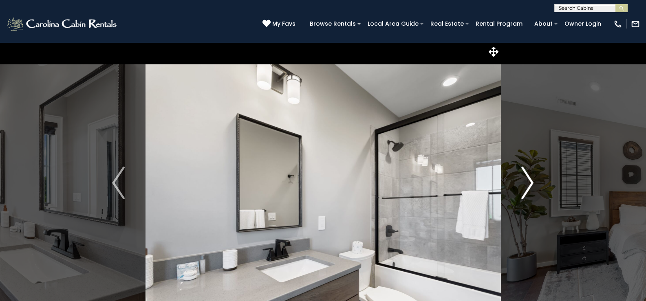
click at [529, 181] on img "Next" at bounding box center [527, 183] width 12 height 33
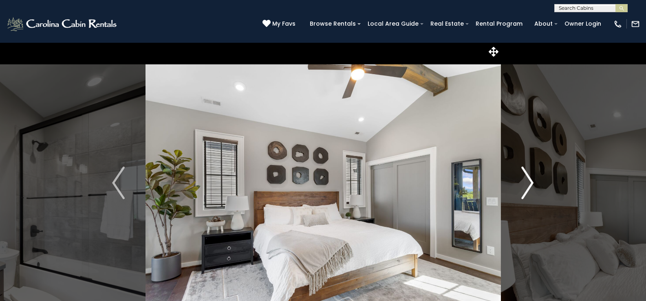
click at [529, 181] on img "Next" at bounding box center [527, 183] width 12 height 33
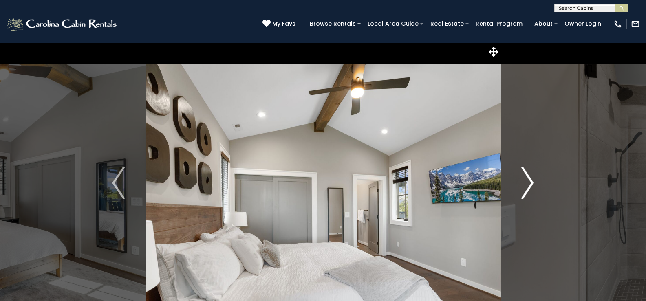
click at [529, 181] on img "Next" at bounding box center [527, 183] width 12 height 33
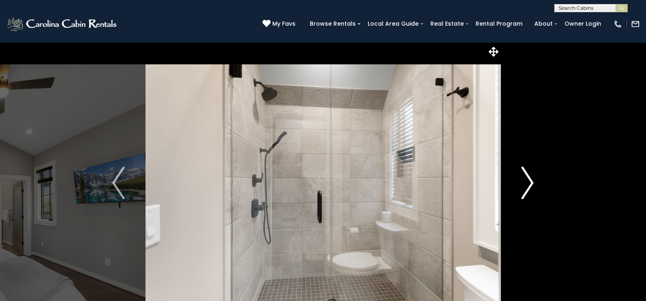
click at [529, 181] on img "Next" at bounding box center [527, 183] width 12 height 33
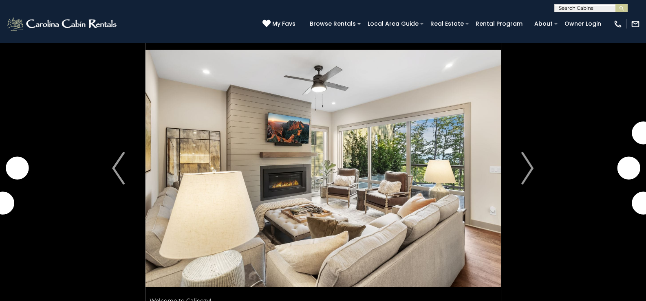
scroll to position [18, 0]
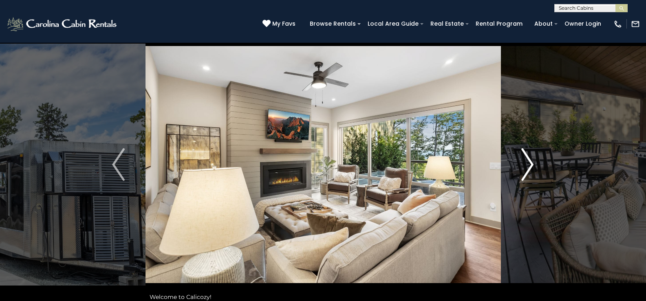
click at [530, 160] on img "Next" at bounding box center [527, 164] width 12 height 33
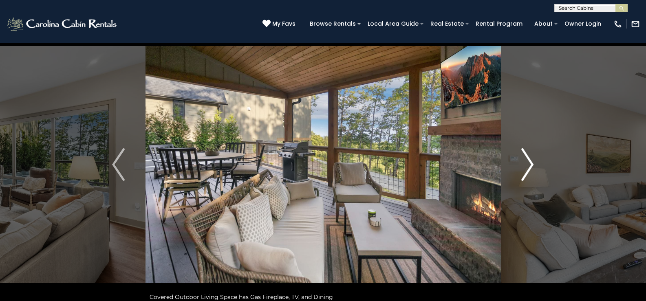
click at [530, 160] on img "Next" at bounding box center [527, 164] width 12 height 33
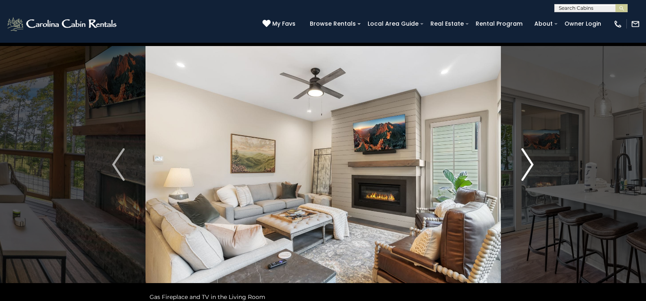
click at [530, 160] on img "Next" at bounding box center [527, 164] width 12 height 33
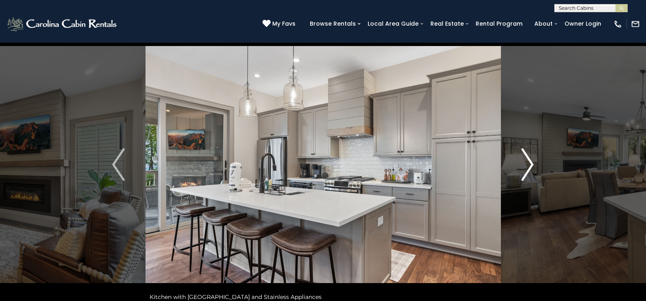
click at [530, 160] on img "Next" at bounding box center [527, 164] width 12 height 33
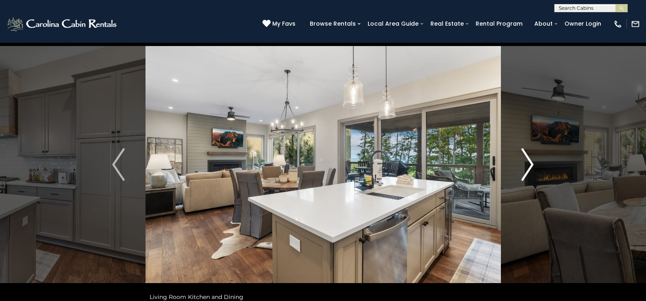
click at [530, 160] on img "Next" at bounding box center [527, 164] width 12 height 33
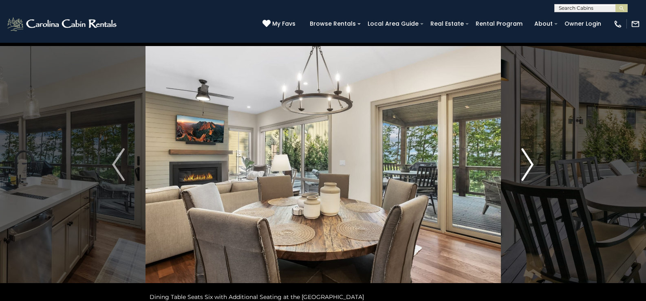
click at [530, 160] on img "Next" at bounding box center [527, 164] width 12 height 33
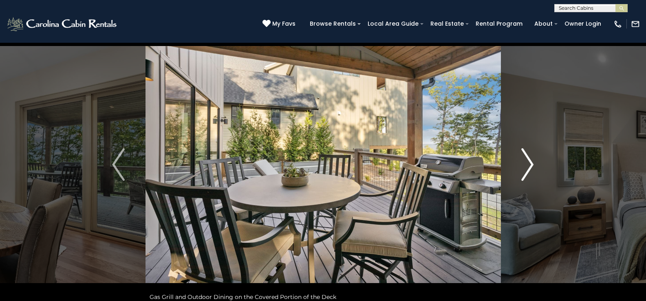
click at [530, 160] on img "Next" at bounding box center [527, 164] width 12 height 33
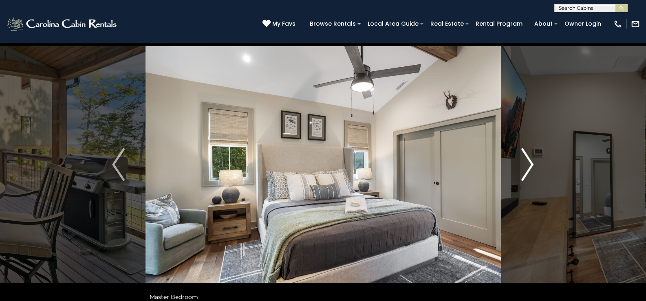
click at [530, 160] on img "Next" at bounding box center [527, 164] width 12 height 33
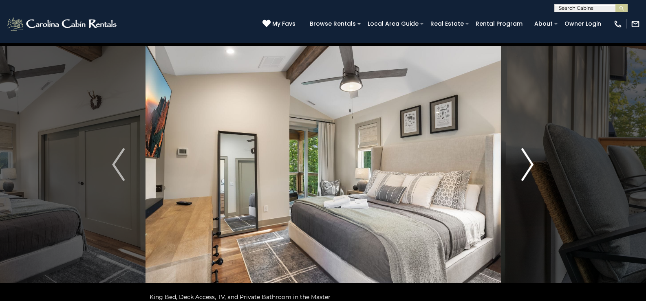
click at [530, 160] on img "Next" at bounding box center [527, 164] width 12 height 33
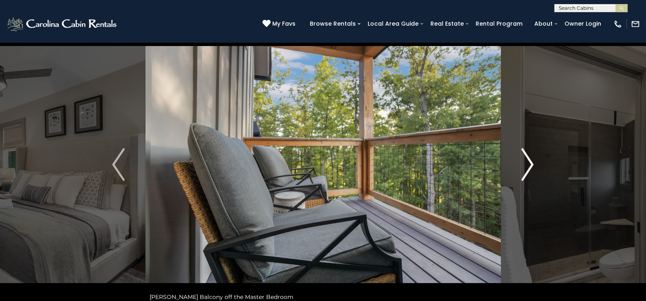
click at [530, 160] on img "Next" at bounding box center [527, 164] width 12 height 33
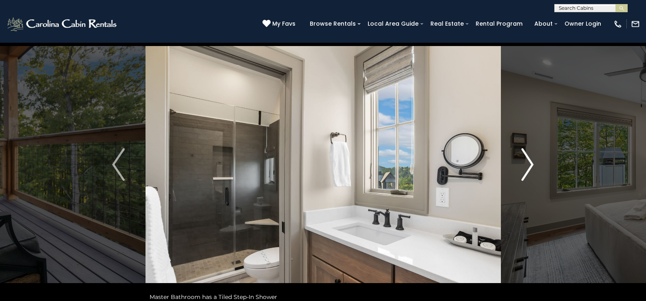
click at [530, 160] on img "Next" at bounding box center [527, 164] width 12 height 33
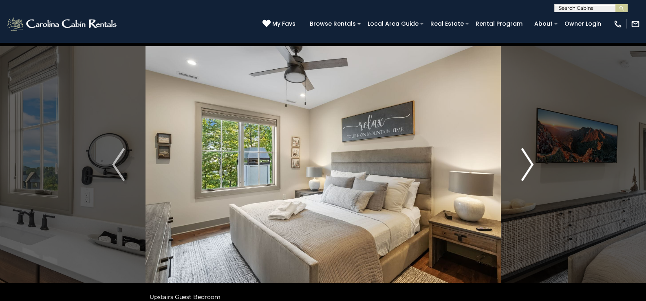
click at [530, 160] on img "Next" at bounding box center [527, 164] width 12 height 33
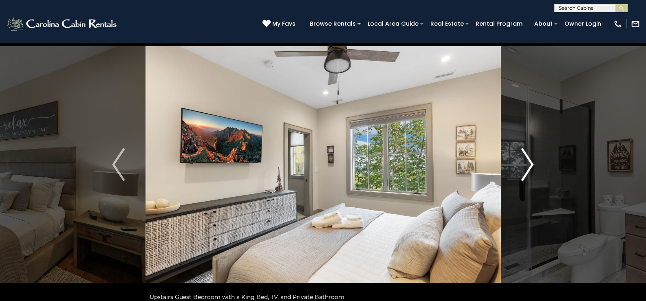
click at [530, 160] on img "Next" at bounding box center [527, 164] width 12 height 33
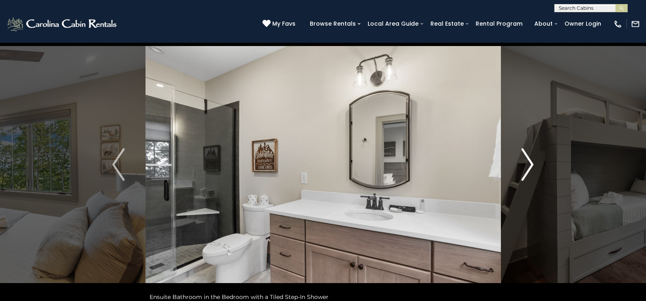
click at [530, 160] on img "Next" at bounding box center [527, 164] width 12 height 33
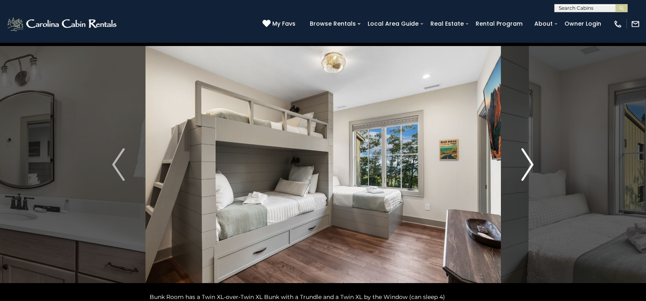
click at [530, 160] on img "Next" at bounding box center [527, 164] width 12 height 33
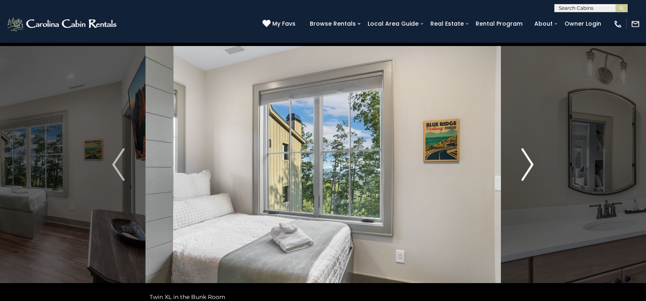
click at [530, 160] on img "Next" at bounding box center [527, 164] width 12 height 33
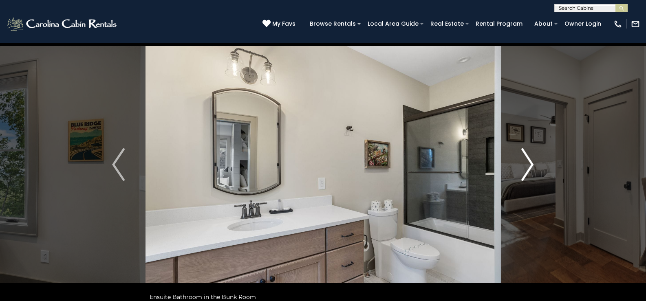
click at [530, 160] on img "Next" at bounding box center [527, 164] width 12 height 33
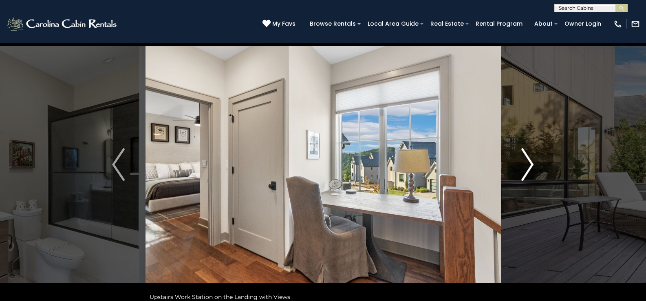
click at [530, 160] on img "Next" at bounding box center [527, 164] width 12 height 33
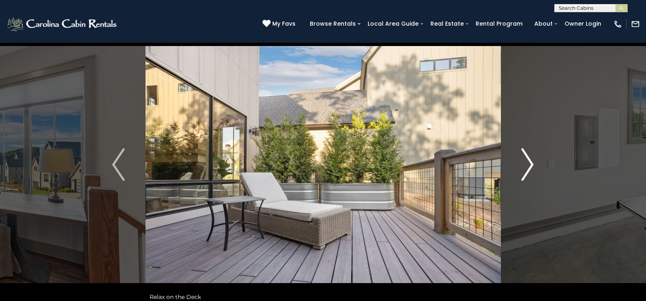
click at [530, 160] on img "Next" at bounding box center [527, 164] width 12 height 33
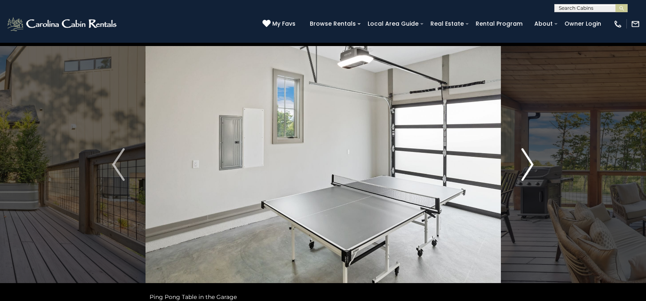
click at [530, 160] on img "Next" at bounding box center [527, 164] width 12 height 33
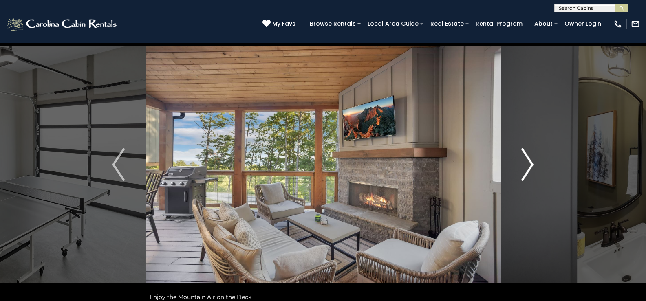
click at [530, 160] on img "Next" at bounding box center [527, 164] width 12 height 33
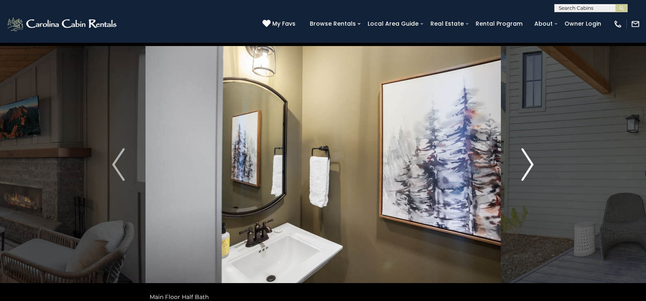
click at [530, 160] on img "Next" at bounding box center [527, 164] width 12 height 33
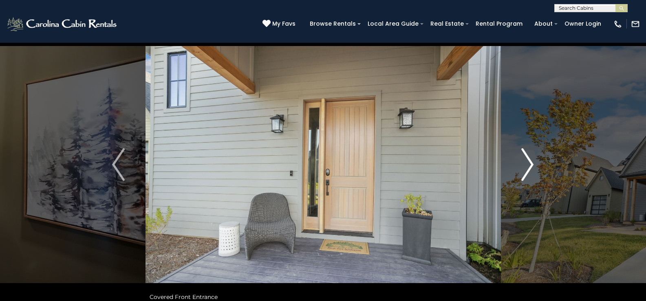
click at [530, 160] on img "Next" at bounding box center [527, 164] width 12 height 33
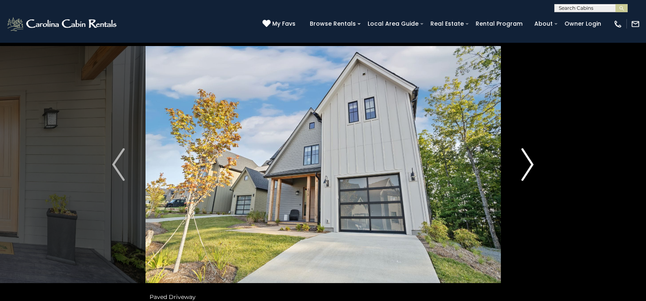
click at [530, 160] on img "Next" at bounding box center [527, 164] width 12 height 33
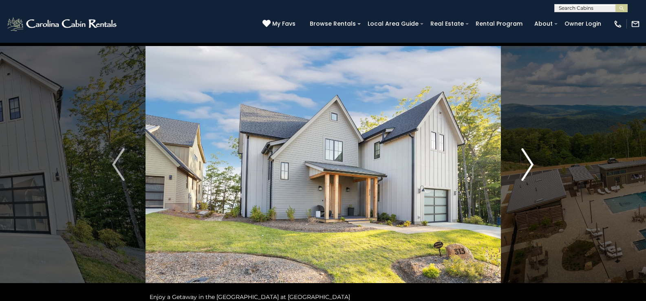
click at [530, 160] on img "Next" at bounding box center [527, 164] width 12 height 33
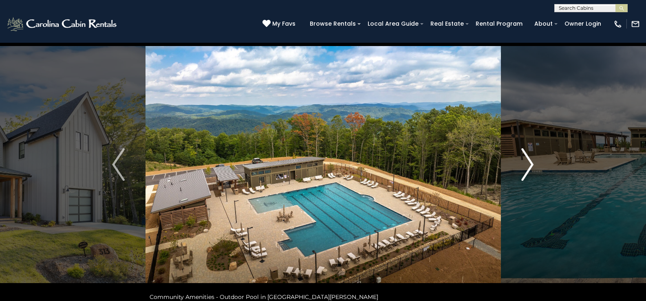
click at [530, 160] on img "Next" at bounding box center [527, 164] width 12 height 33
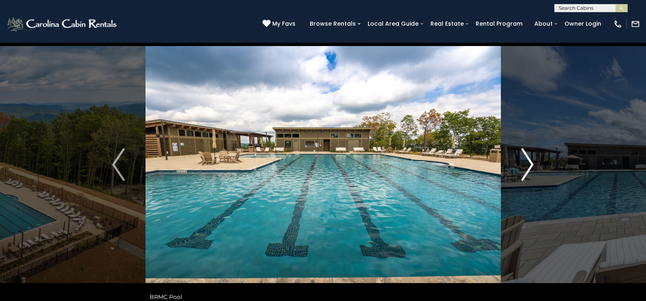
click at [530, 160] on img "Next" at bounding box center [527, 164] width 12 height 33
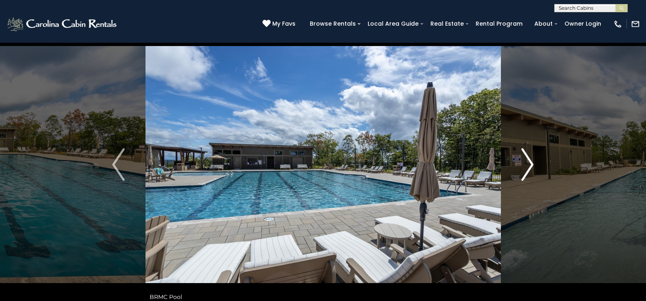
click at [530, 160] on img "Next" at bounding box center [527, 164] width 12 height 33
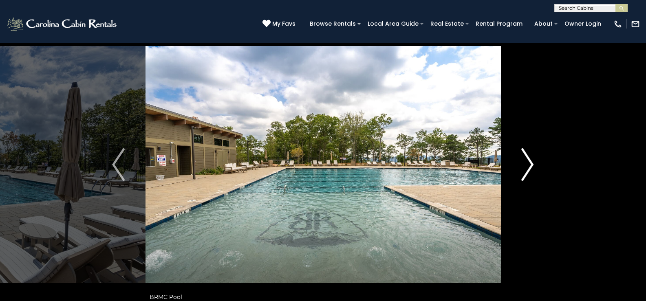
click at [530, 160] on img "Next" at bounding box center [527, 164] width 12 height 33
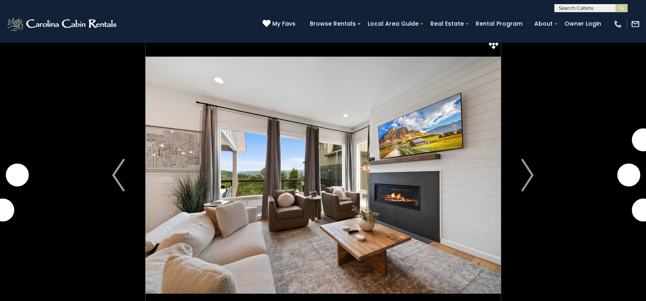
scroll to position [15, 0]
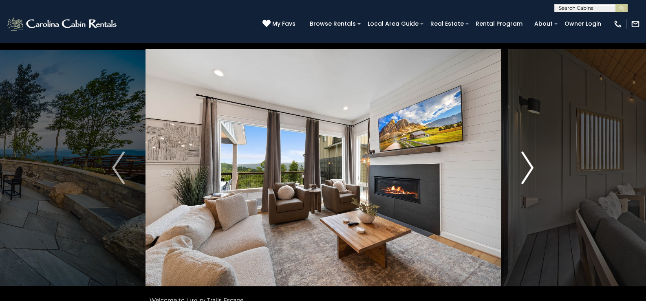
click at [529, 168] on img "Next" at bounding box center [527, 168] width 12 height 33
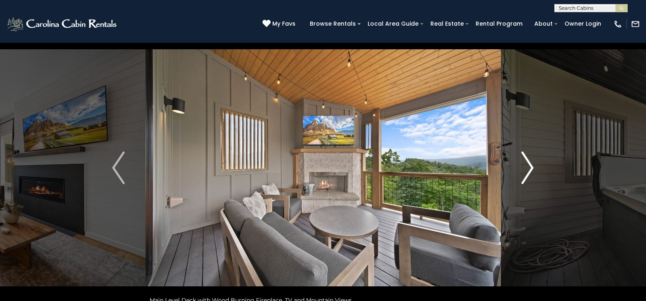
click at [529, 168] on img "Next" at bounding box center [527, 168] width 12 height 33
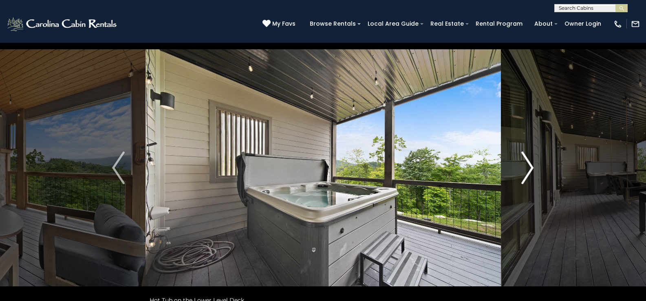
click at [529, 168] on img "Next" at bounding box center [527, 168] width 12 height 33
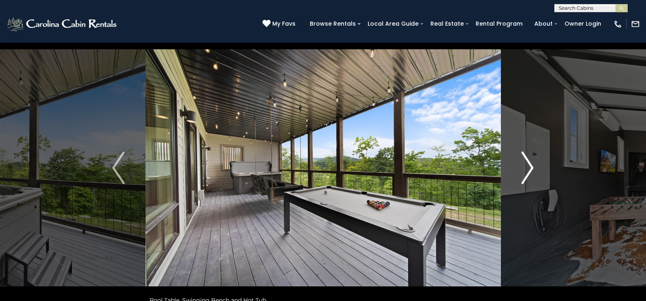
click at [529, 168] on img "Next" at bounding box center [527, 168] width 12 height 33
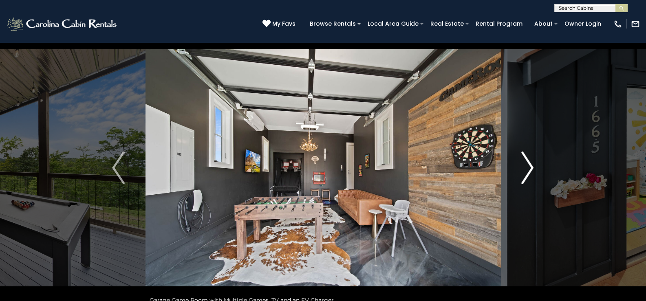
click at [529, 168] on img "Next" at bounding box center [527, 168] width 12 height 33
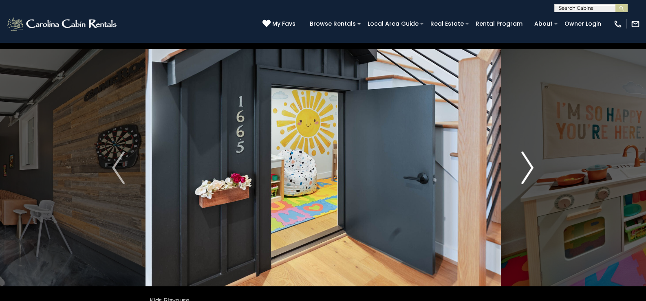
click at [529, 168] on img "Next" at bounding box center [527, 168] width 12 height 33
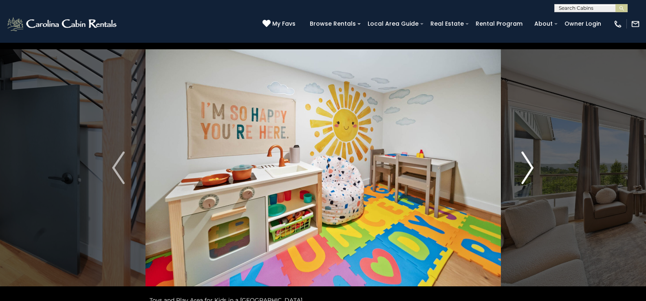
click at [529, 168] on img "Next" at bounding box center [527, 168] width 12 height 33
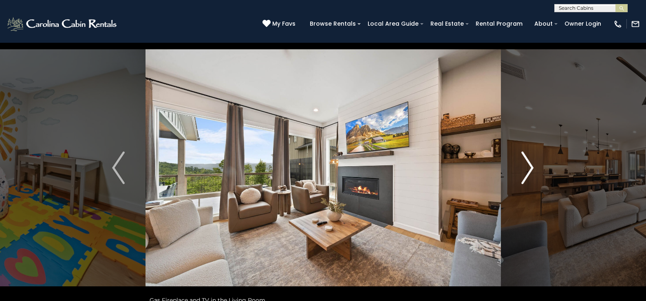
click at [529, 168] on img "Next" at bounding box center [527, 168] width 12 height 33
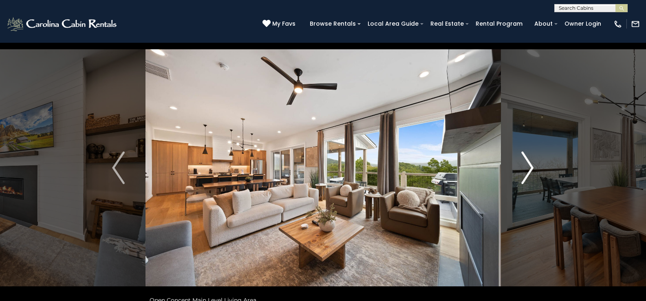
click at [529, 168] on img "Next" at bounding box center [527, 168] width 12 height 33
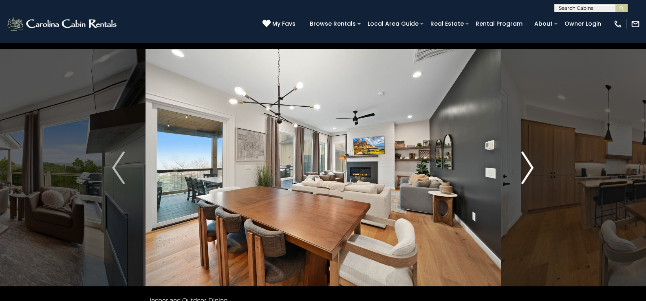
click at [529, 168] on img "Next" at bounding box center [527, 168] width 12 height 33
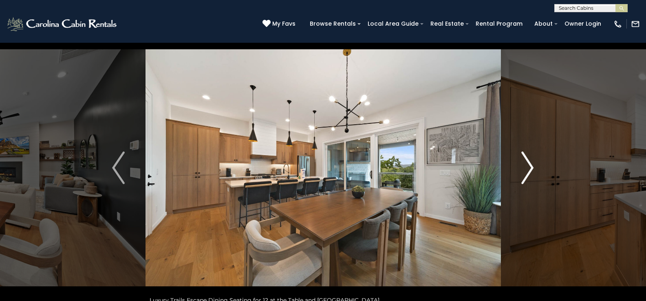
click at [529, 168] on img "Next" at bounding box center [527, 168] width 12 height 33
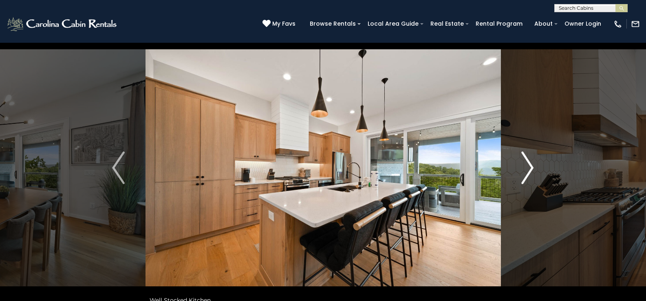
click at [529, 168] on img "Next" at bounding box center [527, 168] width 12 height 33
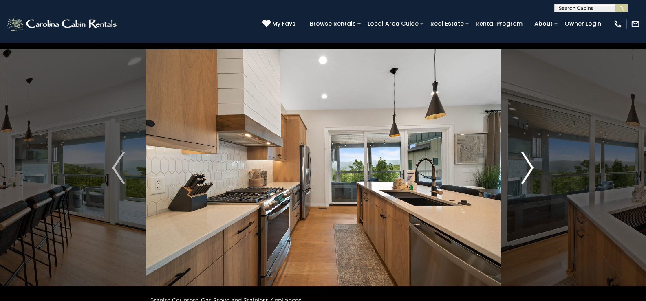
click at [529, 168] on img "Next" at bounding box center [527, 168] width 12 height 33
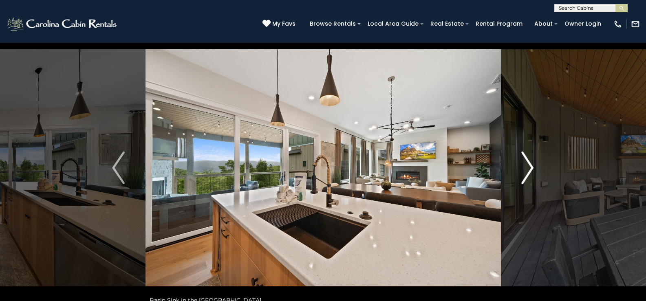
click at [529, 168] on img "Next" at bounding box center [527, 168] width 12 height 33
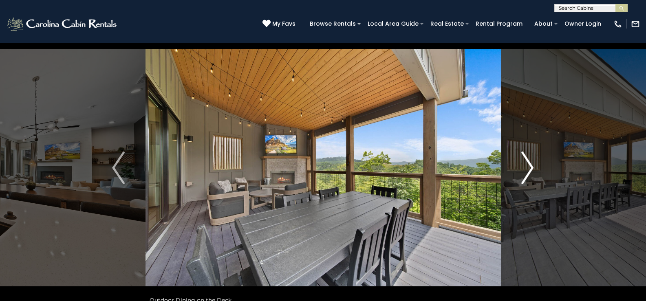
click at [529, 168] on img "Next" at bounding box center [527, 168] width 12 height 33
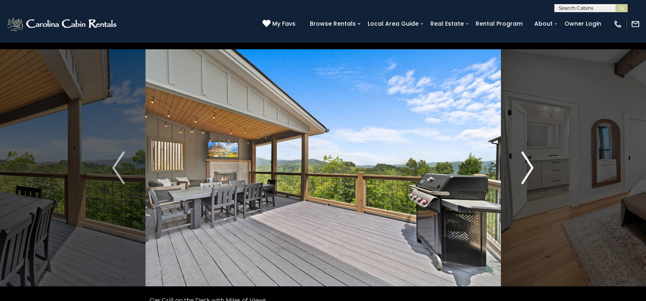
click at [529, 168] on img "Next" at bounding box center [527, 168] width 12 height 33
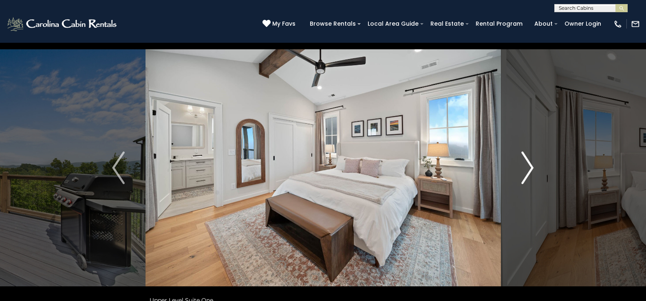
click at [529, 168] on img "Next" at bounding box center [527, 168] width 12 height 33
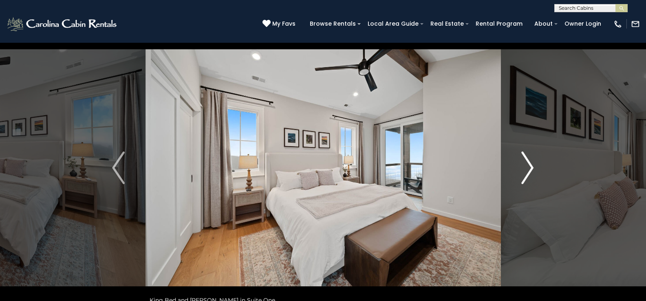
click at [529, 168] on img "Next" at bounding box center [527, 168] width 12 height 33
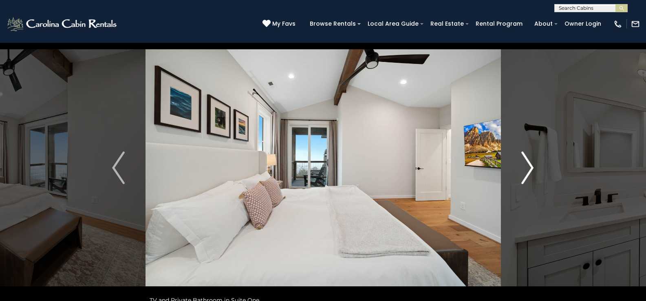
click at [529, 168] on img "Next" at bounding box center [527, 168] width 12 height 33
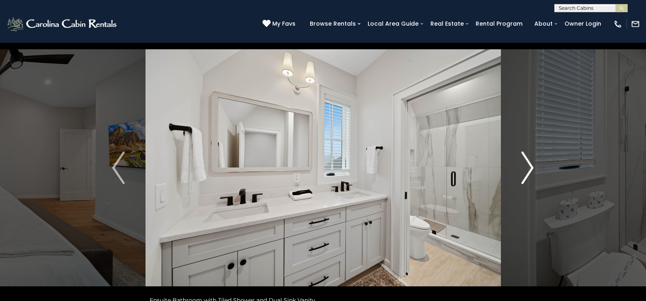
click at [529, 168] on img "Next" at bounding box center [527, 168] width 12 height 33
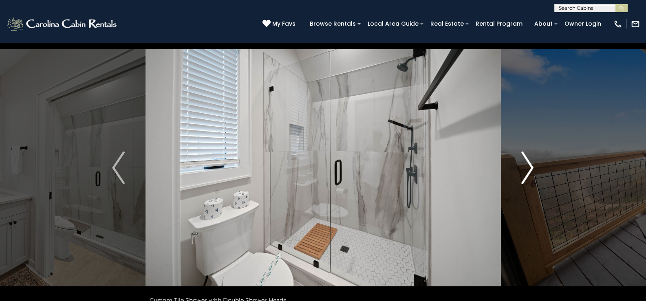
click at [529, 168] on img "Next" at bounding box center [527, 168] width 12 height 33
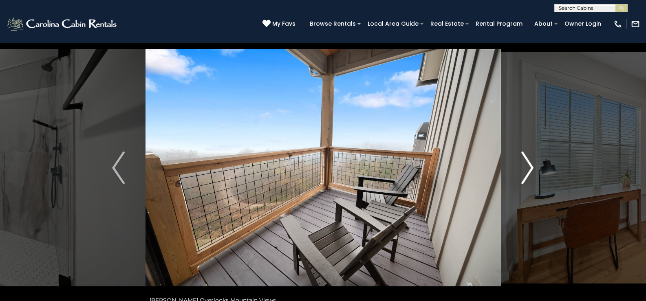
click at [529, 168] on img "Next" at bounding box center [527, 168] width 12 height 33
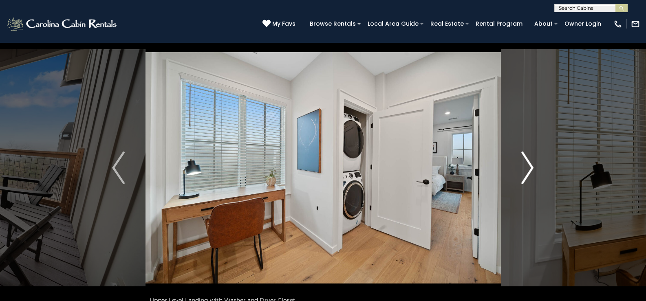
click at [529, 168] on img "Next" at bounding box center [527, 168] width 12 height 33
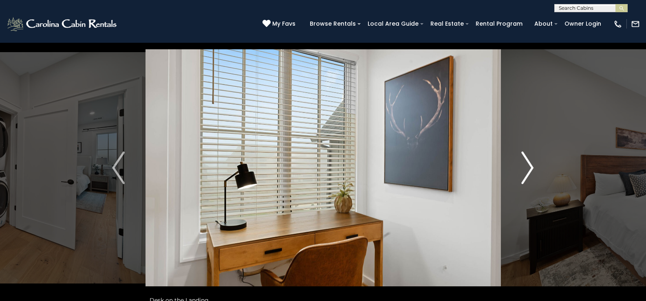
click at [529, 168] on img "Next" at bounding box center [527, 168] width 12 height 33
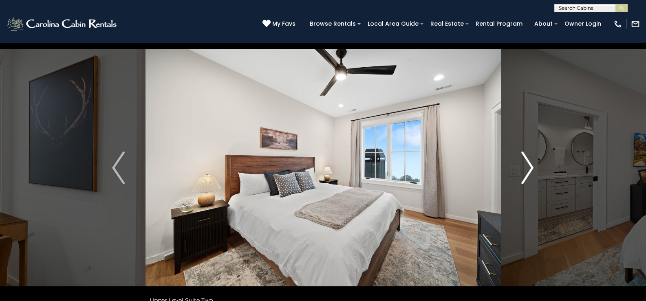
click at [529, 168] on img "Next" at bounding box center [527, 168] width 12 height 33
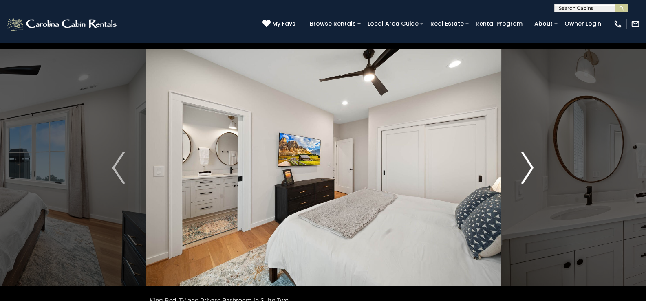
click at [529, 168] on img "Next" at bounding box center [527, 168] width 12 height 33
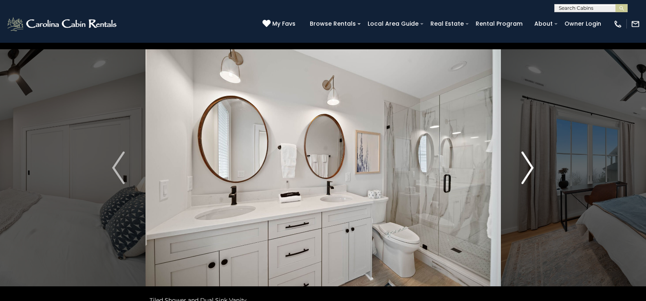
click at [529, 168] on img "Next" at bounding box center [527, 168] width 12 height 33
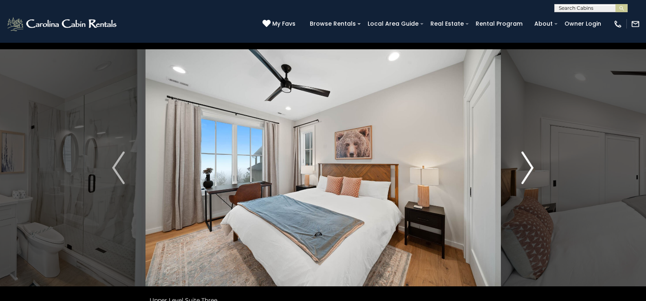
click at [529, 168] on img "Next" at bounding box center [527, 168] width 12 height 33
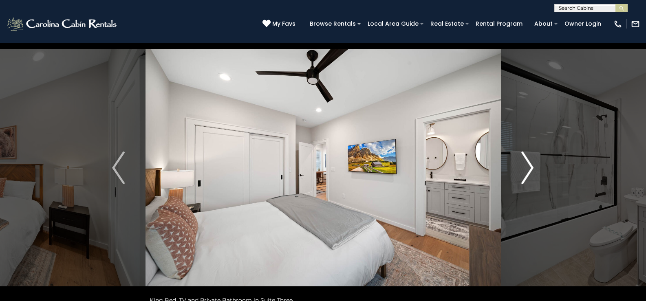
click at [529, 168] on img "Next" at bounding box center [527, 168] width 12 height 33
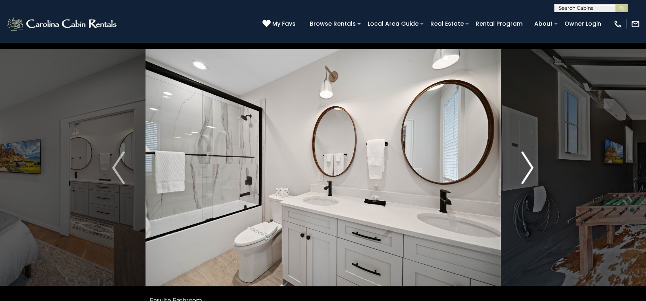
click at [529, 168] on img "Next" at bounding box center [527, 168] width 12 height 33
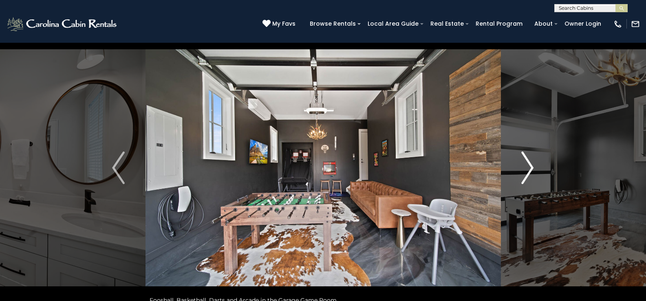
click at [529, 168] on img "Next" at bounding box center [527, 168] width 12 height 33
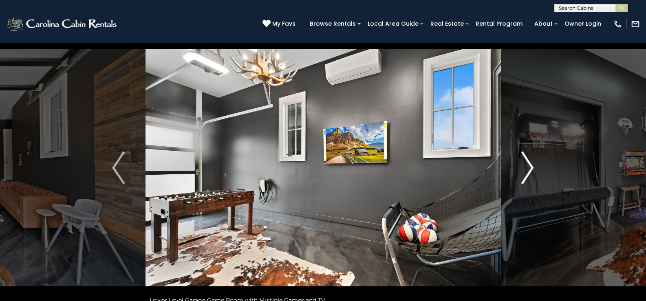
click at [529, 168] on img "Next" at bounding box center [527, 168] width 12 height 33
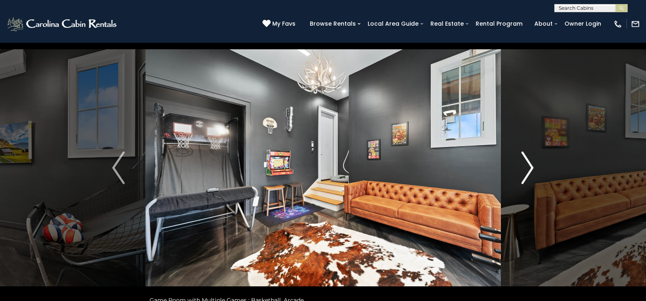
click at [529, 168] on img "Next" at bounding box center [527, 168] width 12 height 33
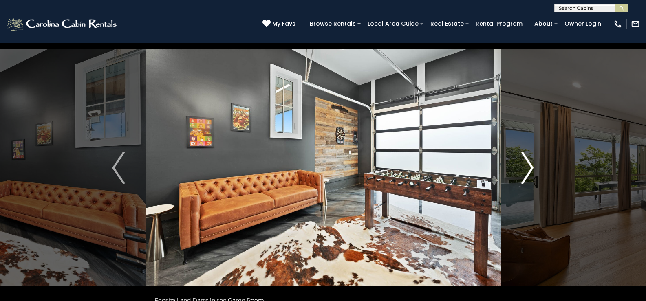
click at [529, 168] on img "Next" at bounding box center [527, 168] width 12 height 33
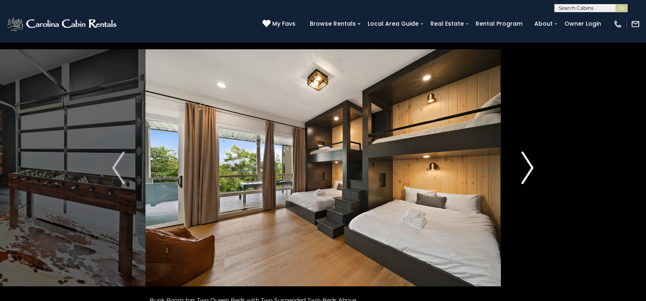
click at [529, 168] on img "Next" at bounding box center [527, 168] width 12 height 33
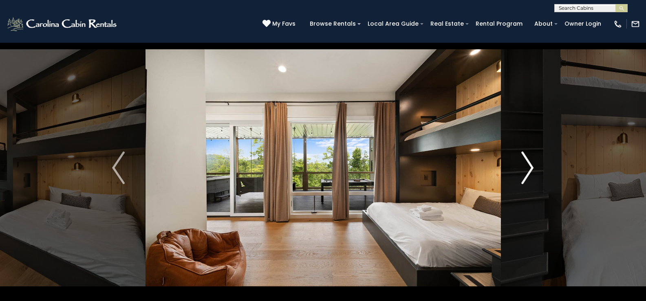
click at [529, 168] on img "Next" at bounding box center [527, 168] width 12 height 33
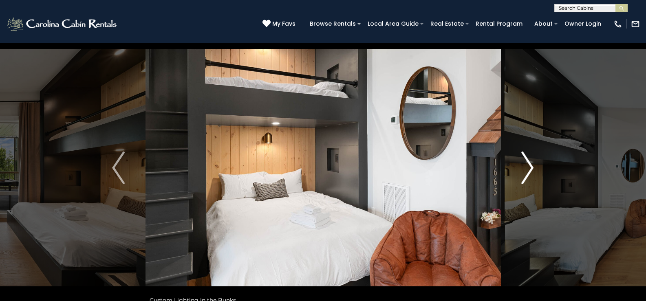
click at [529, 168] on img "Next" at bounding box center [527, 168] width 12 height 33
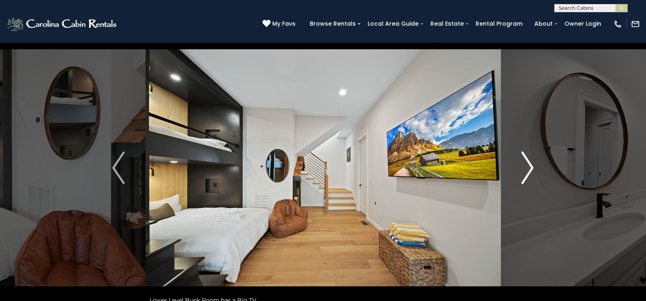
click at [529, 168] on img "Next" at bounding box center [527, 168] width 12 height 33
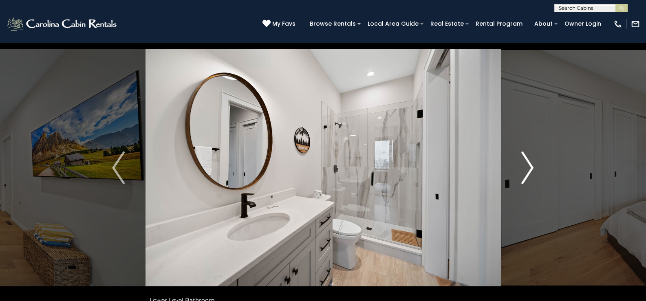
click at [529, 168] on img "Next" at bounding box center [527, 168] width 12 height 33
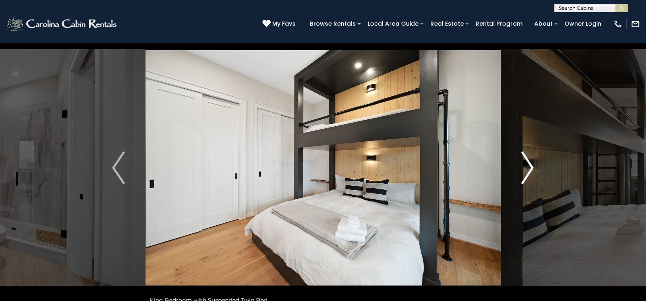
click at [529, 168] on img "Next" at bounding box center [527, 168] width 12 height 33
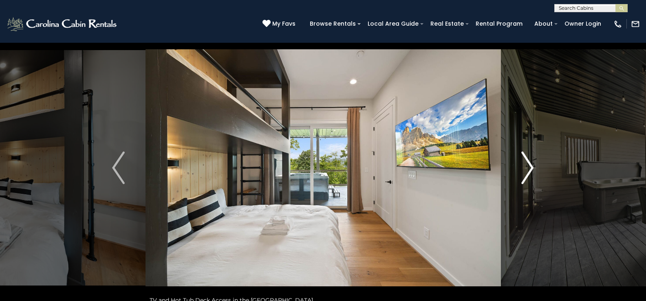
click at [529, 168] on img "Next" at bounding box center [527, 168] width 12 height 33
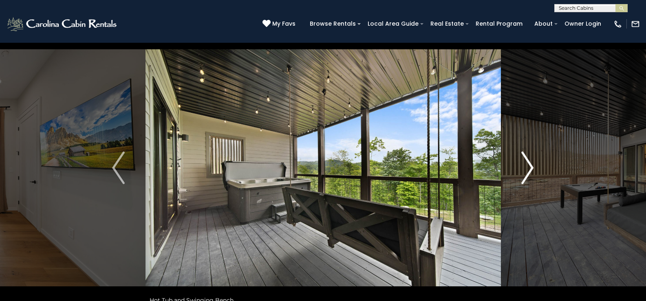
click at [529, 168] on img "Next" at bounding box center [527, 168] width 12 height 33
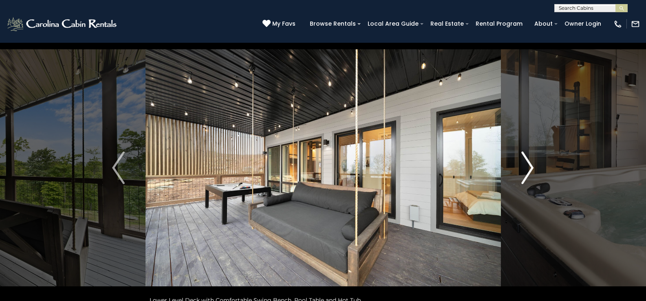
click at [529, 168] on img "Next" at bounding box center [527, 168] width 12 height 33
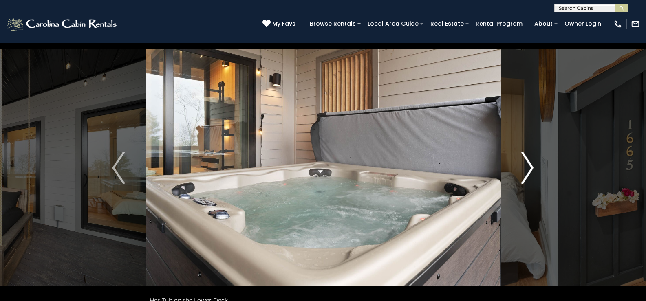
click at [529, 168] on img "Next" at bounding box center [527, 168] width 12 height 33
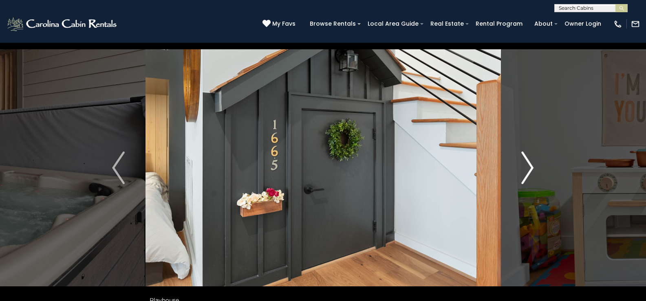
click at [529, 168] on img "Next" at bounding box center [527, 168] width 12 height 33
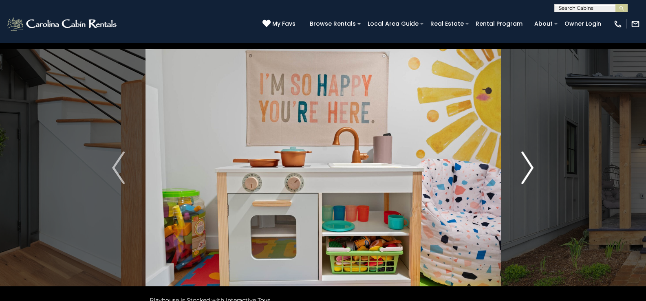
click at [529, 168] on img "Next" at bounding box center [527, 168] width 12 height 33
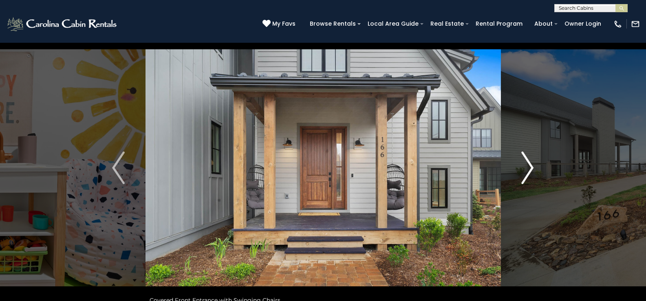
click at [529, 168] on img "Next" at bounding box center [527, 168] width 12 height 33
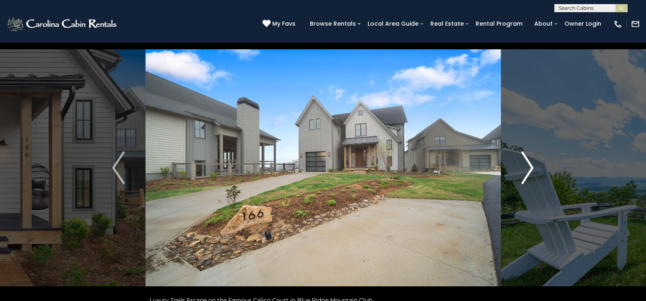
click at [529, 168] on img "Next" at bounding box center [527, 168] width 12 height 33
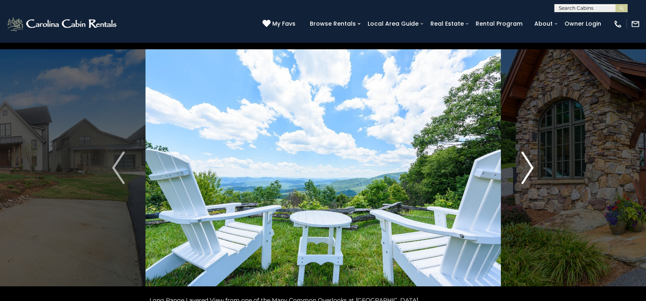
click at [529, 168] on img "Next" at bounding box center [527, 168] width 12 height 33
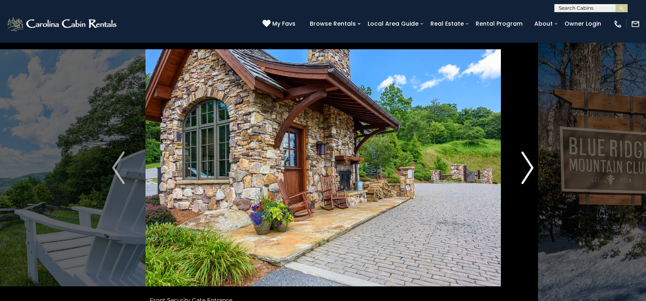
click at [529, 168] on img "Next" at bounding box center [527, 168] width 12 height 33
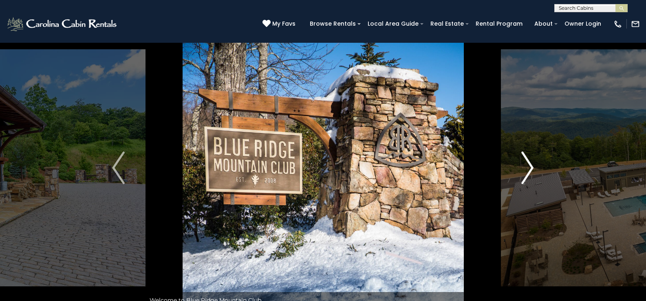
click at [529, 168] on img "Next" at bounding box center [527, 168] width 12 height 33
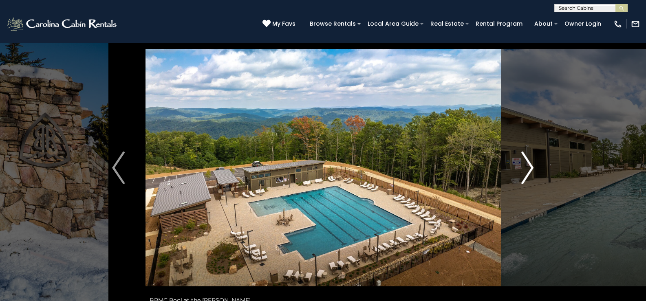
click at [529, 168] on img "Next" at bounding box center [527, 168] width 12 height 33
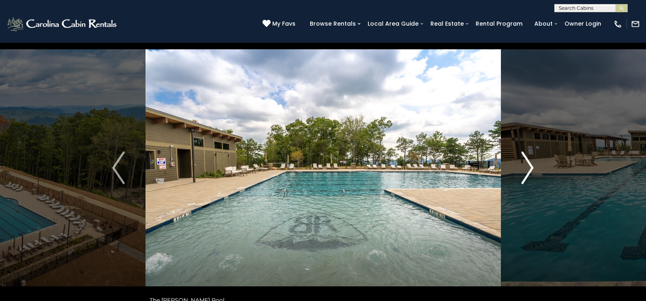
click at [529, 168] on img "Next" at bounding box center [527, 168] width 12 height 33
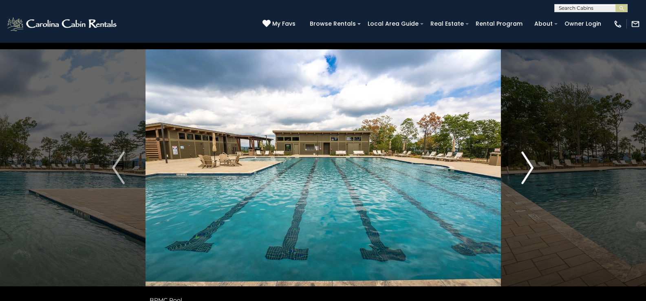
click at [529, 168] on img "Next" at bounding box center [527, 168] width 12 height 33
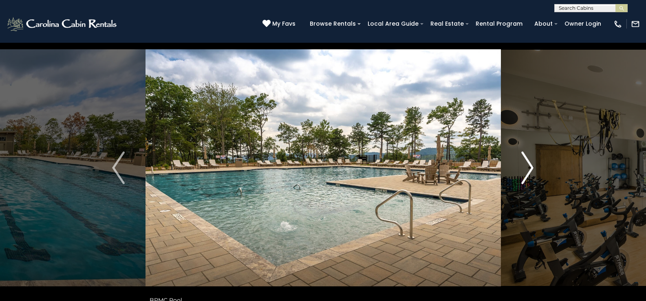
click at [529, 168] on img "Next" at bounding box center [527, 168] width 12 height 33
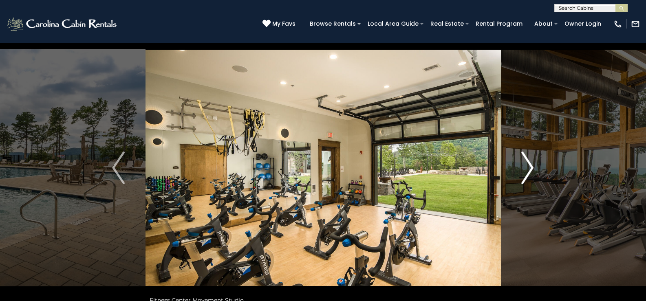
click at [529, 168] on img "Next" at bounding box center [527, 168] width 12 height 33
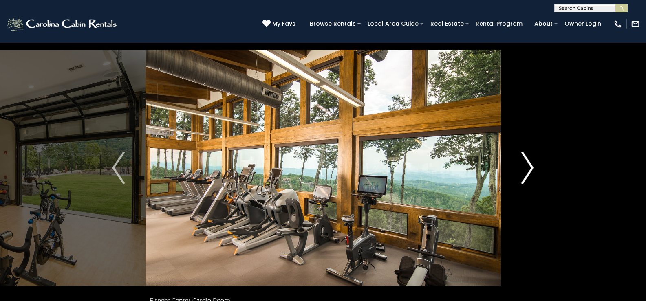
click at [529, 168] on img "Next" at bounding box center [527, 168] width 12 height 33
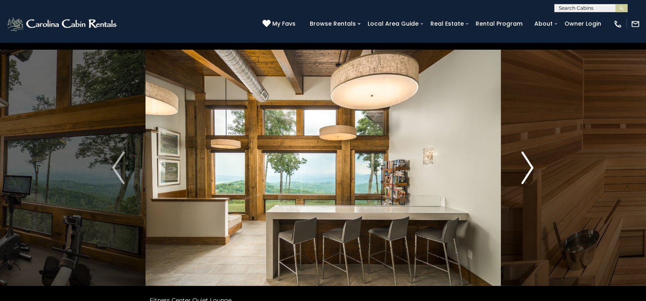
click at [529, 168] on img "Next" at bounding box center [527, 168] width 12 height 33
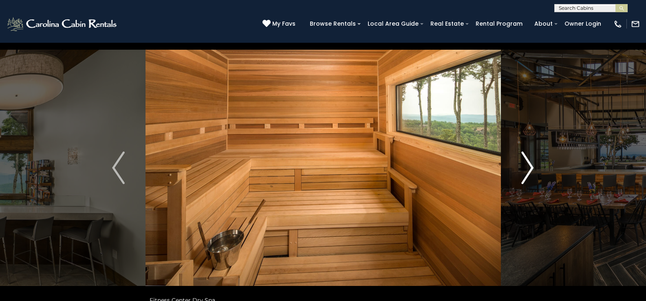
click at [529, 168] on img "Next" at bounding box center [527, 168] width 12 height 33
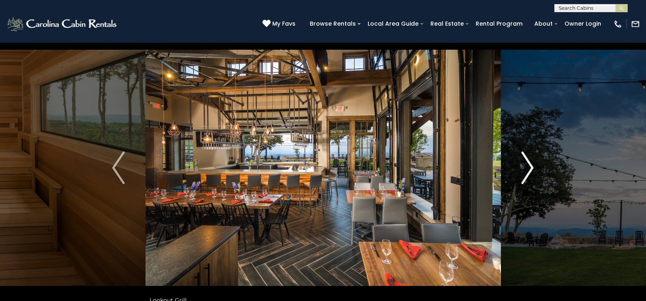
click at [529, 168] on img "Next" at bounding box center [527, 168] width 12 height 33
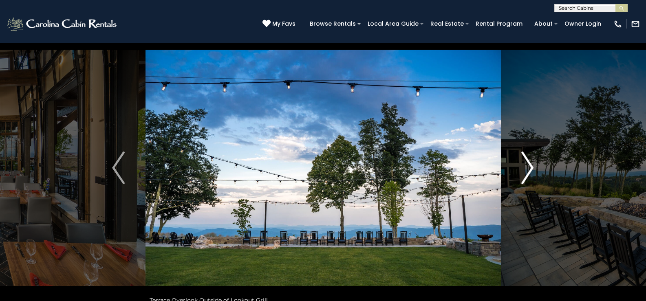
click at [529, 168] on img "Next" at bounding box center [527, 168] width 12 height 33
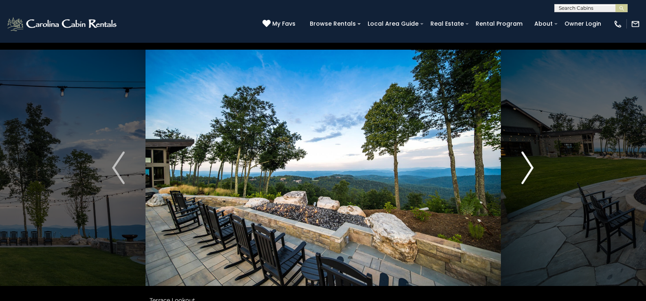
click at [529, 168] on img "Next" at bounding box center [527, 168] width 12 height 33
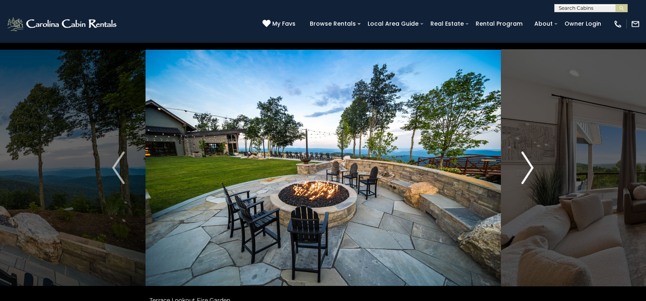
click at [529, 168] on img "Next" at bounding box center [527, 168] width 12 height 33
